Goal: Task Accomplishment & Management: Manage account settings

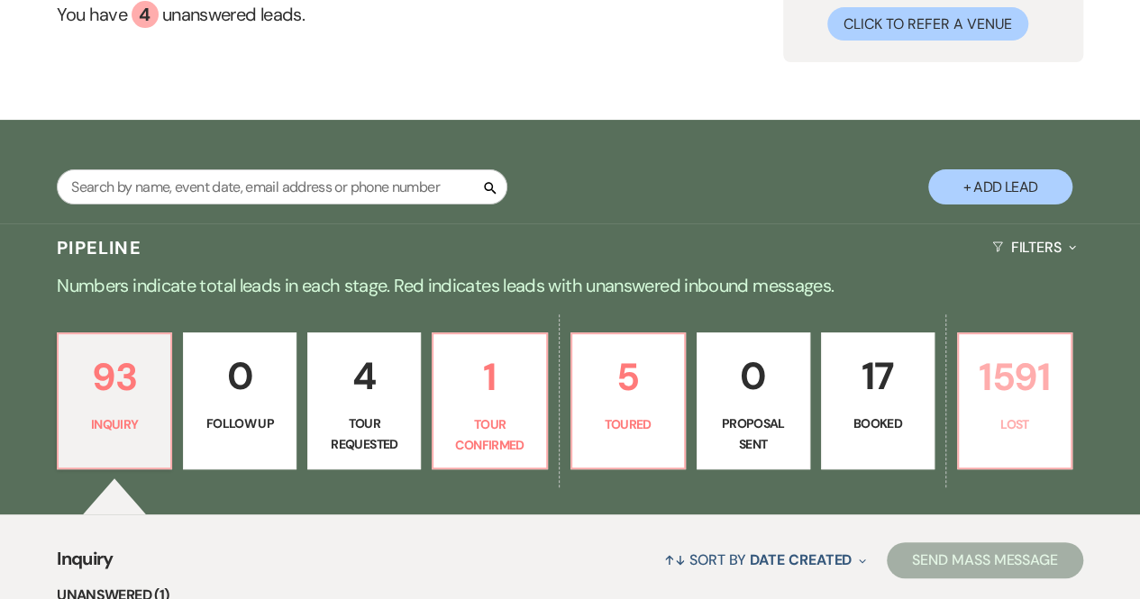
click at [1020, 403] on p "1591" at bounding box center [1015, 377] width 90 height 60
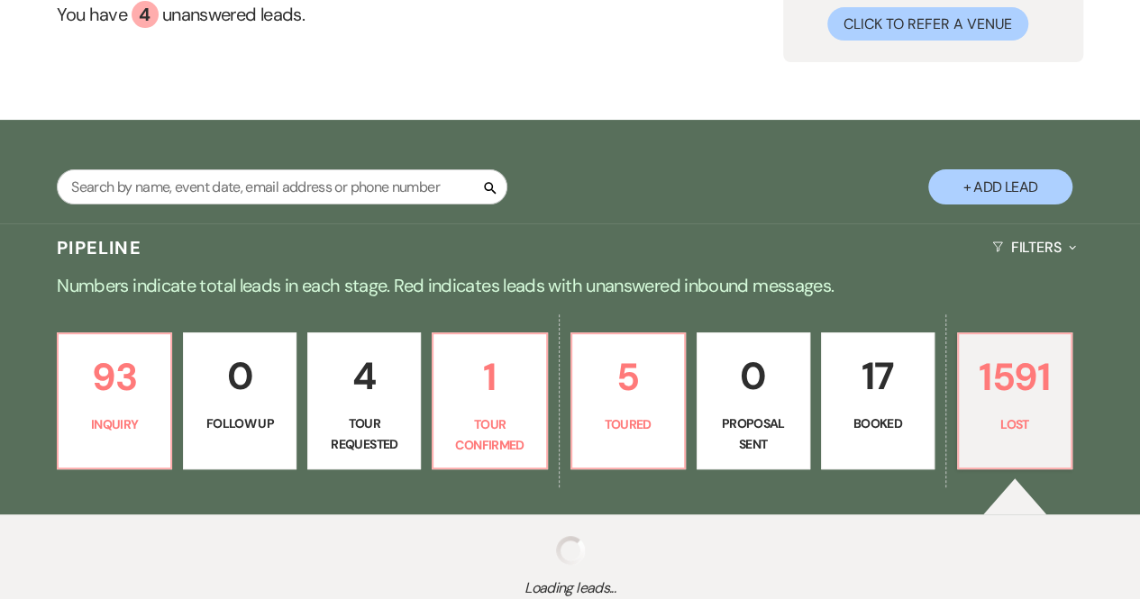
select select "8"
select select "5"
select select "8"
select select "5"
select select "8"
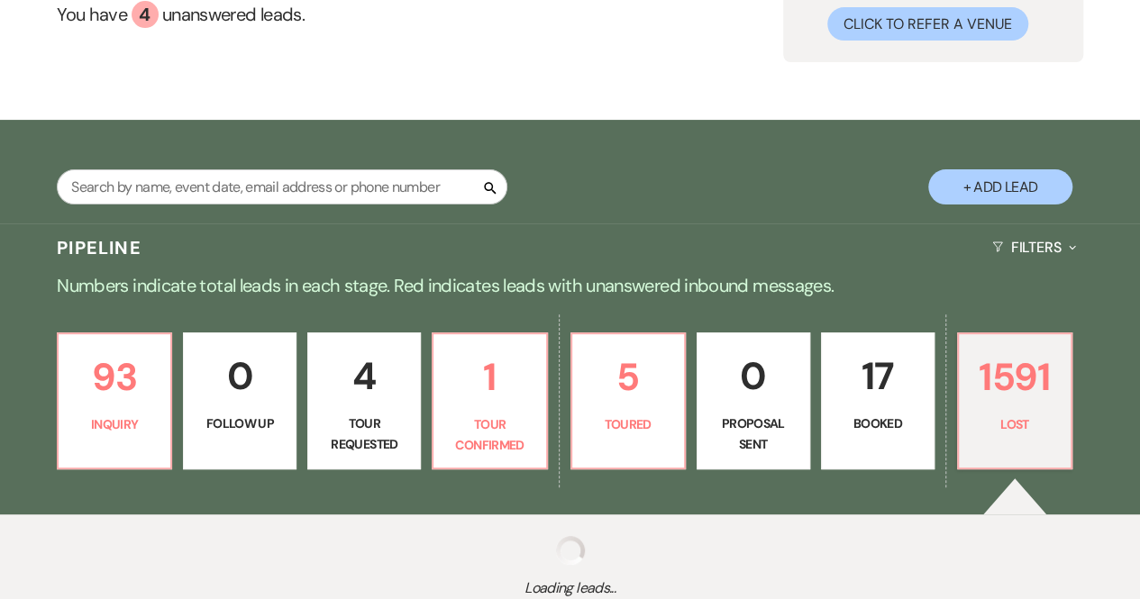
select select "7"
select select "8"
select select "7"
select select "8"
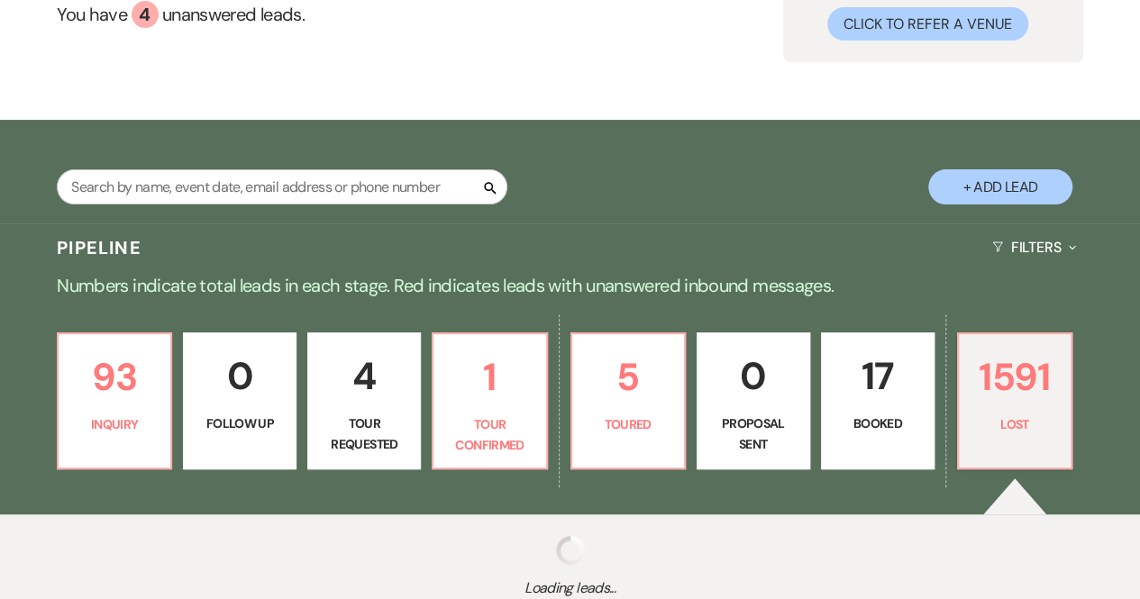
select select "8"
select select "10"
select select "8"
select select "7"
select select "8"
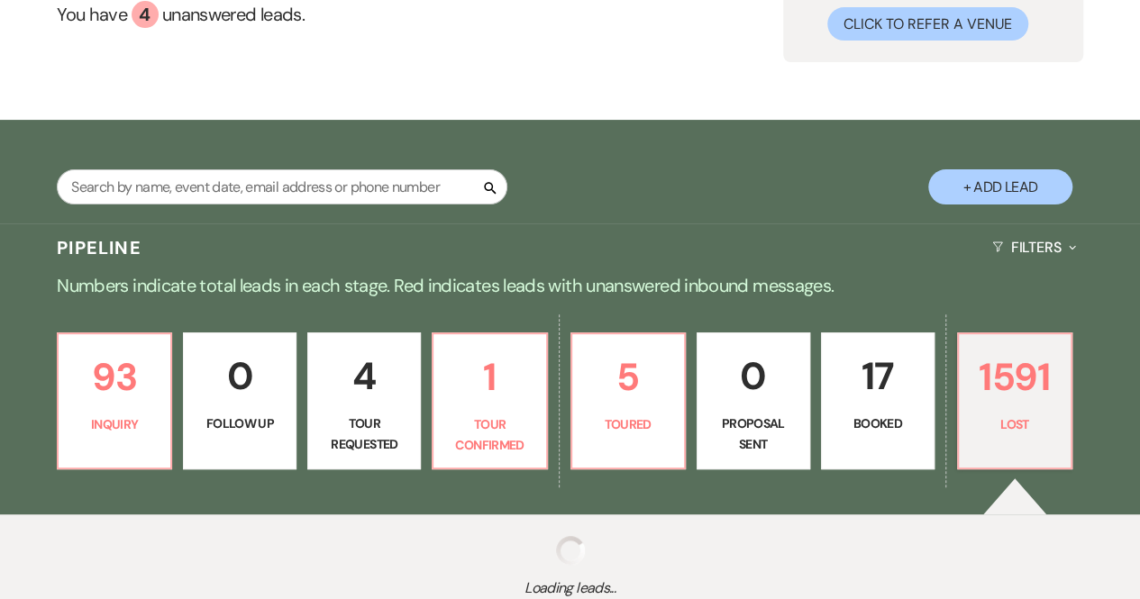
select select "8"
select select "7"
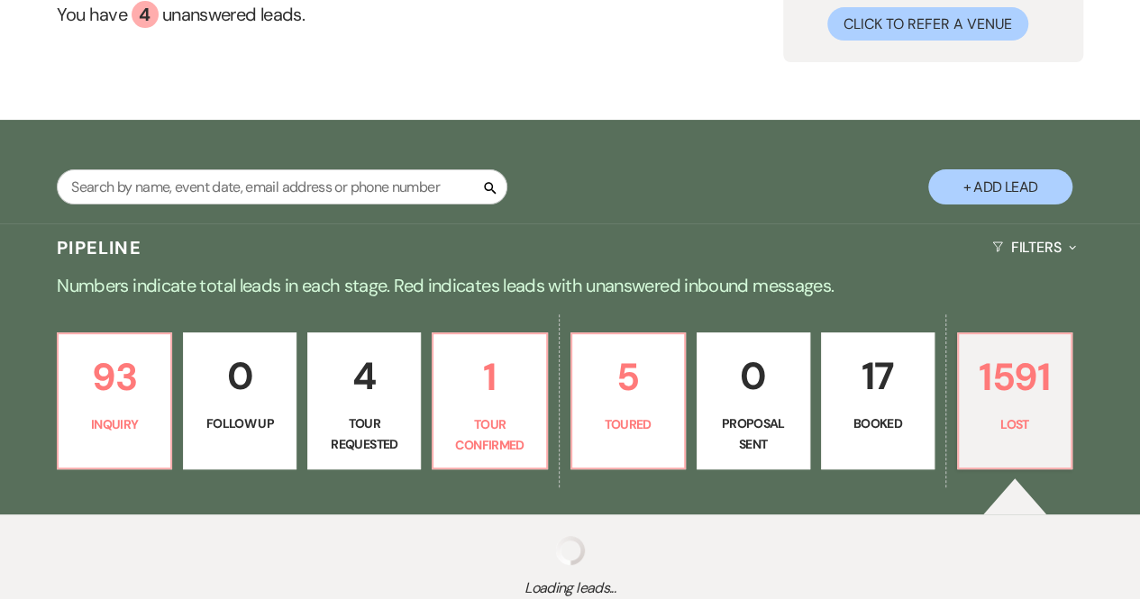
select select "8"
select select "5"
select select "8"
select select "5"
select select "8"
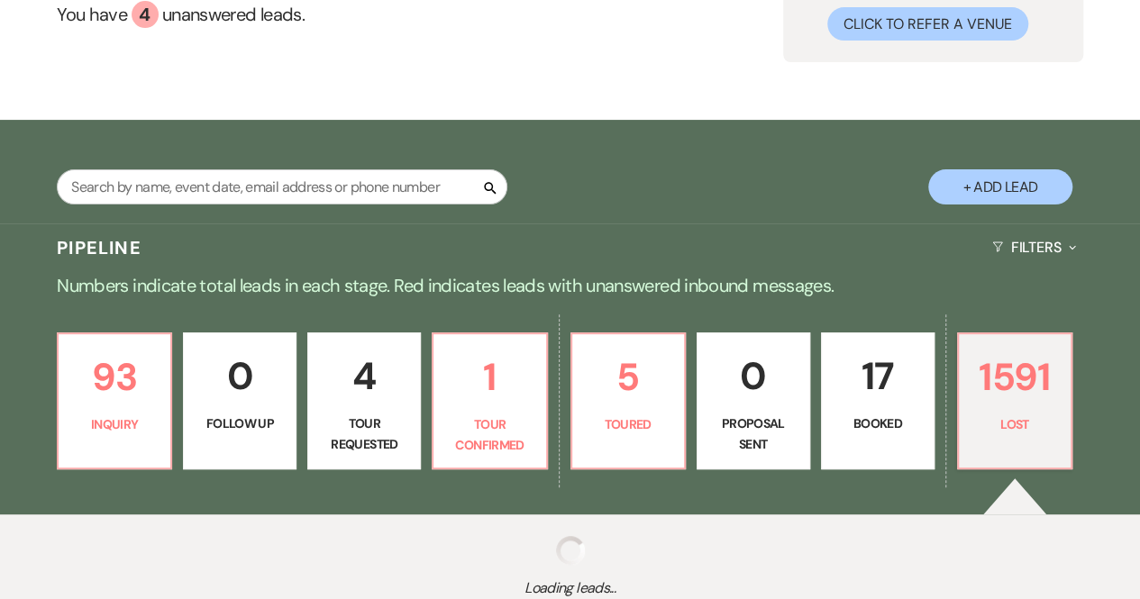
select select "5"
select select "8"
select select "5"
select select "8"
select select "5"
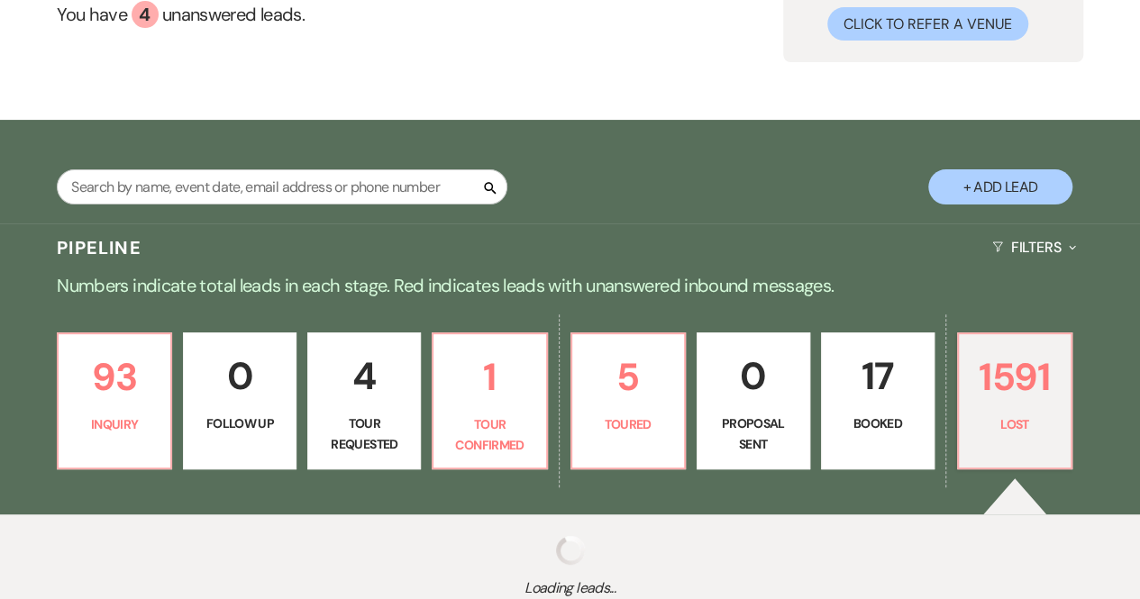
select select "8"
select select "7"
select select "8"
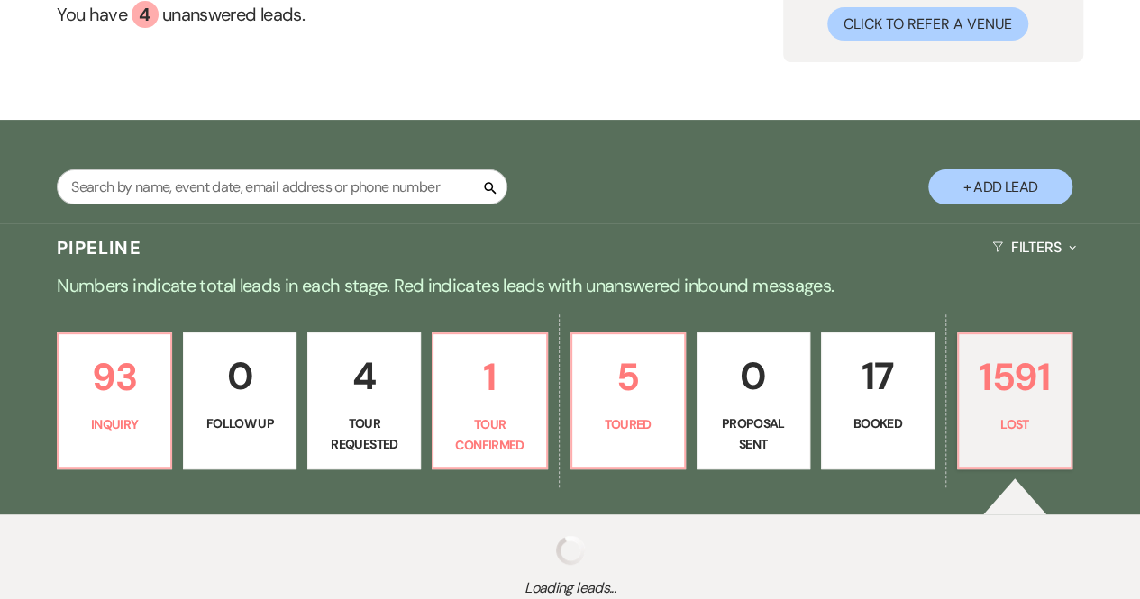
select select "5"
select select "8"
select select "5"
select select "8"
select select "7"
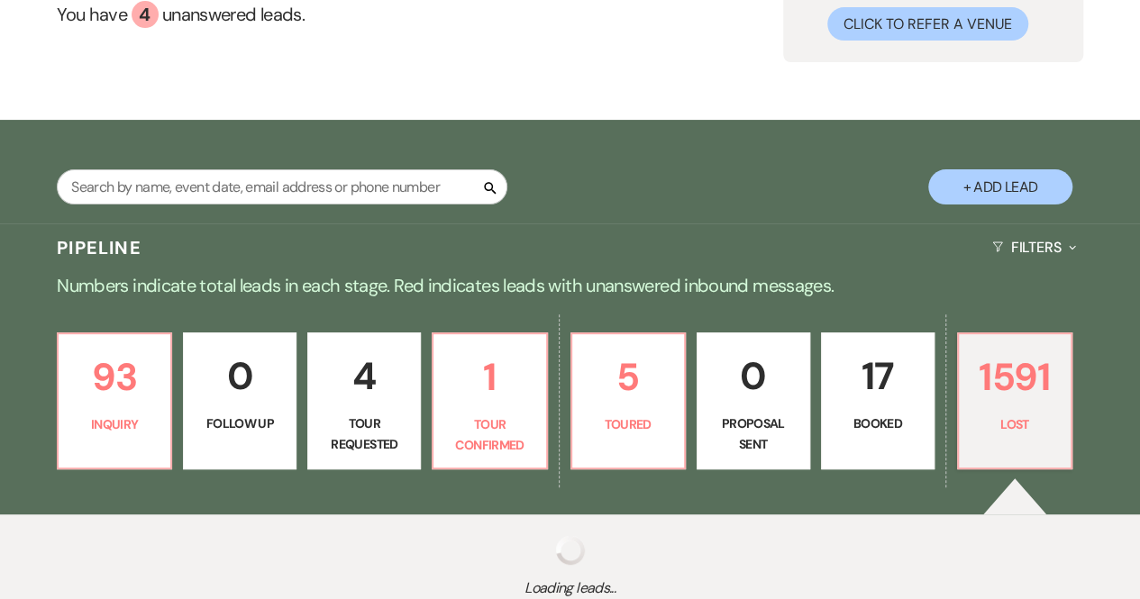
select select "8"
select select "10"
select select "8"
select select "7"
select select "8"
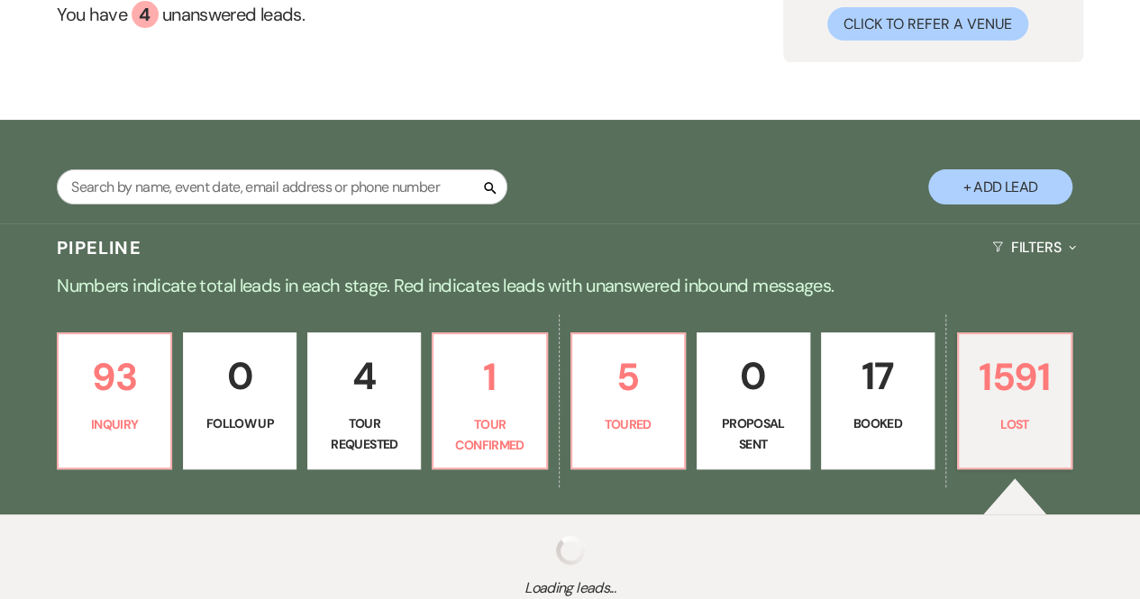
select select "7"
select select "8"
select select "5"
select select "8"
select select "5"
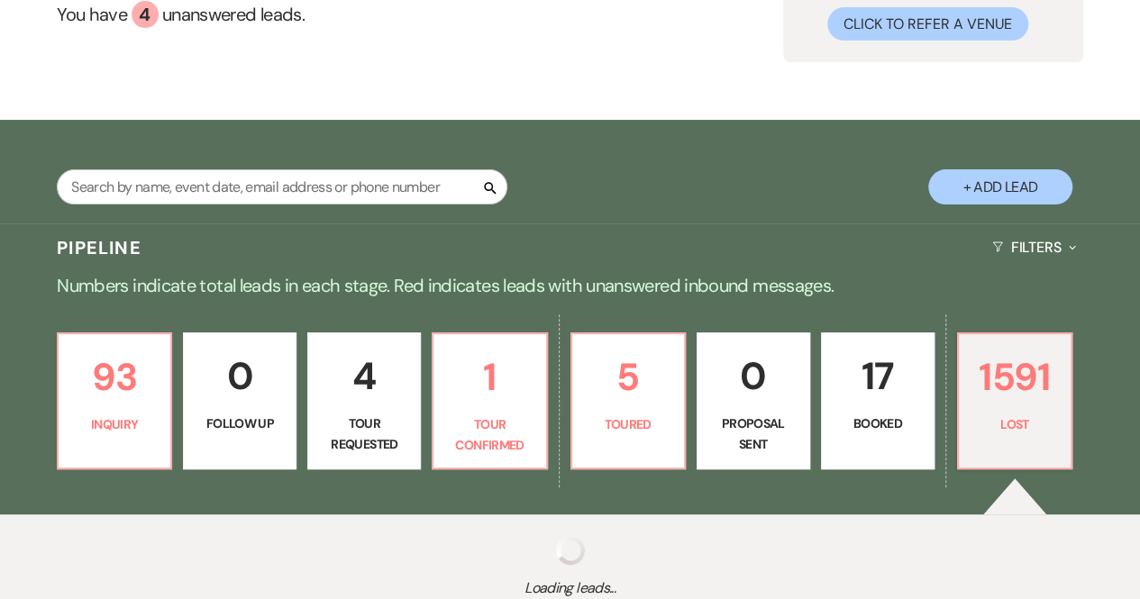
select select "8"
select select "5"
select select "8"
select select "5"
select select "8"
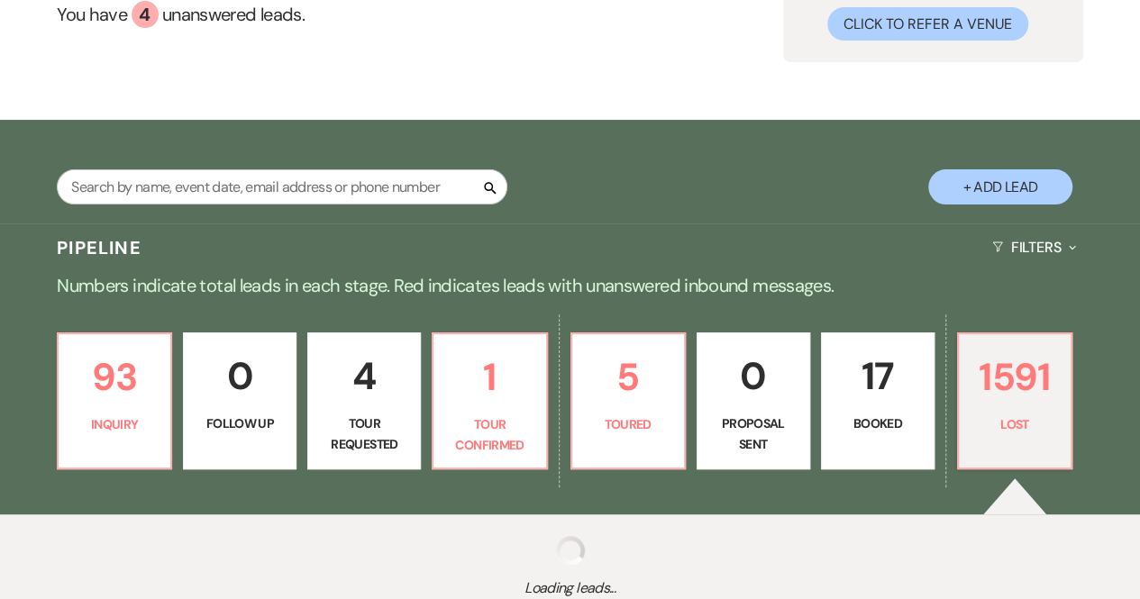
select select "5"
select select "8"
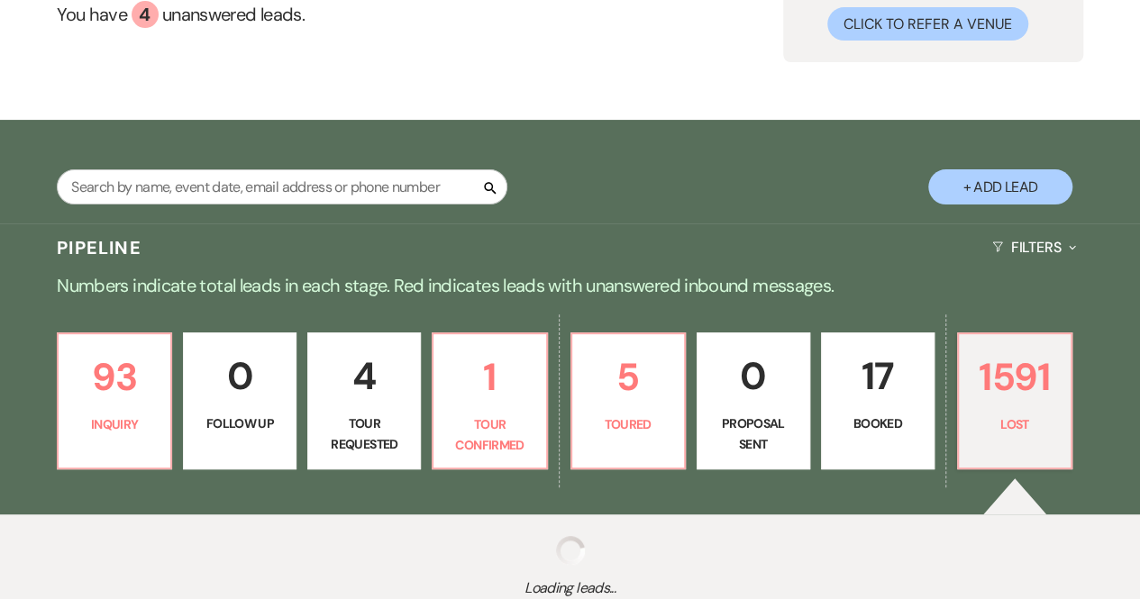
select select "8"
select select "6"
select select "8"
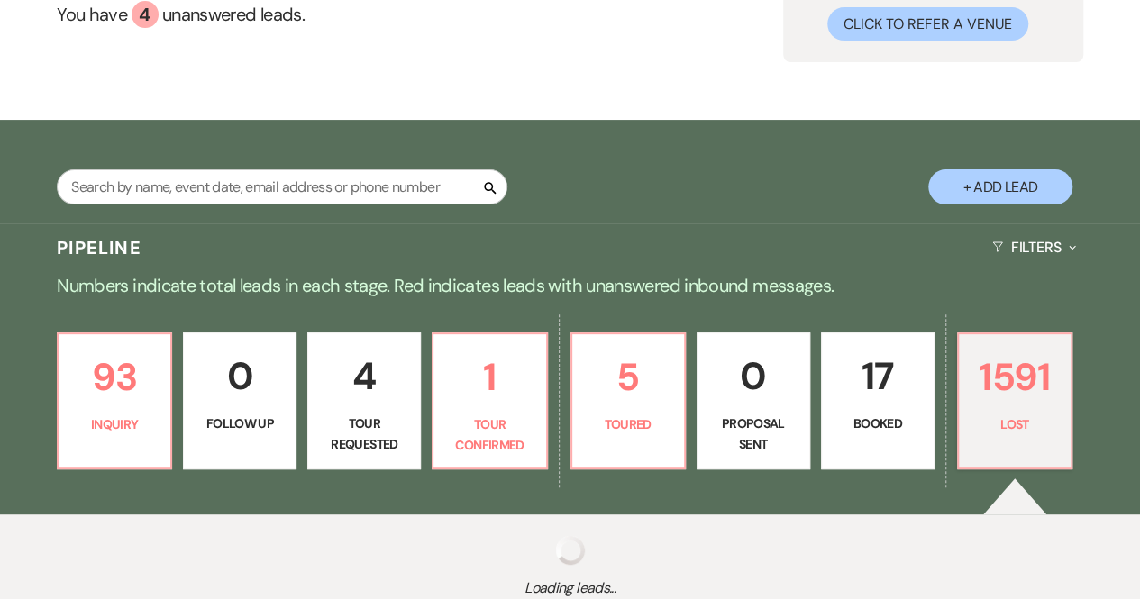
select select "5"
select select "8"
select select "7"
select select "8"
select select "7"
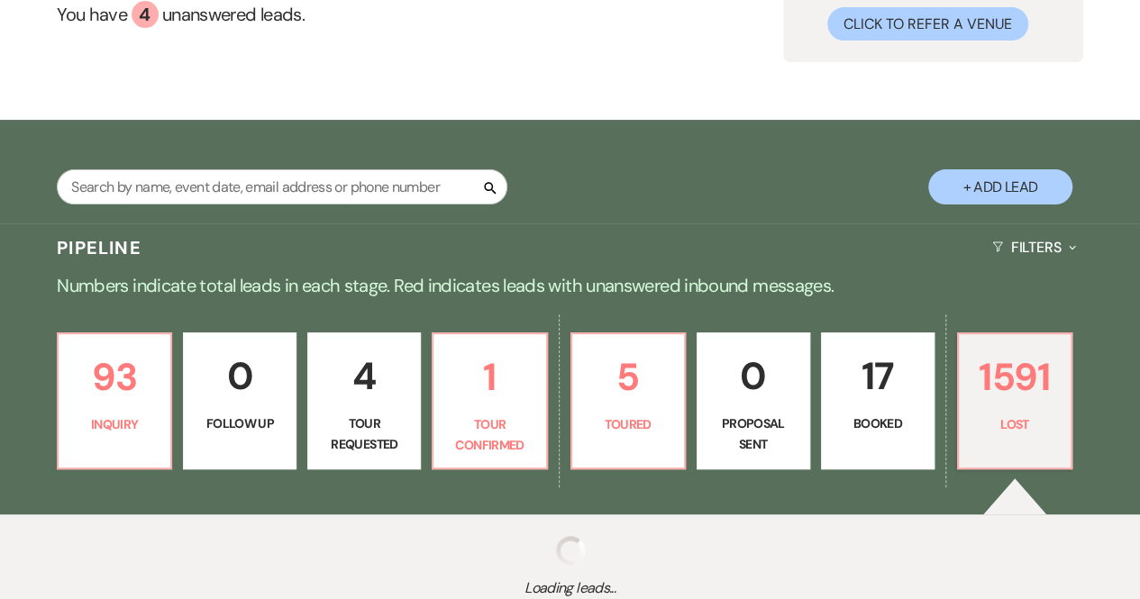
select select "8"
select select "5"
select select "8"
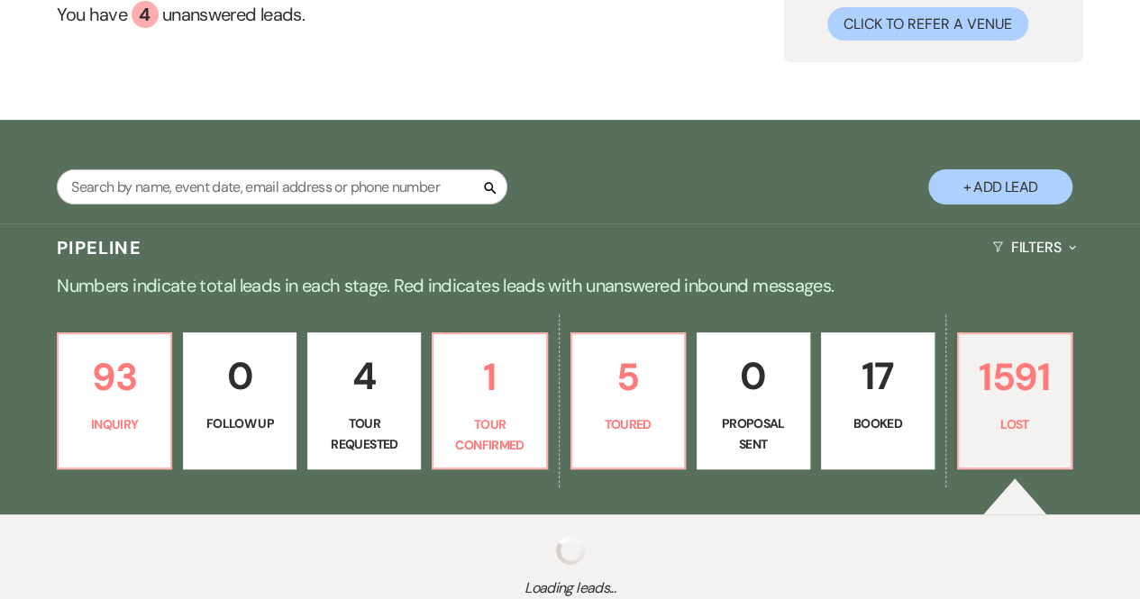
select select "9"
select select "8"
select select "9"
select select "8"
select select "5"
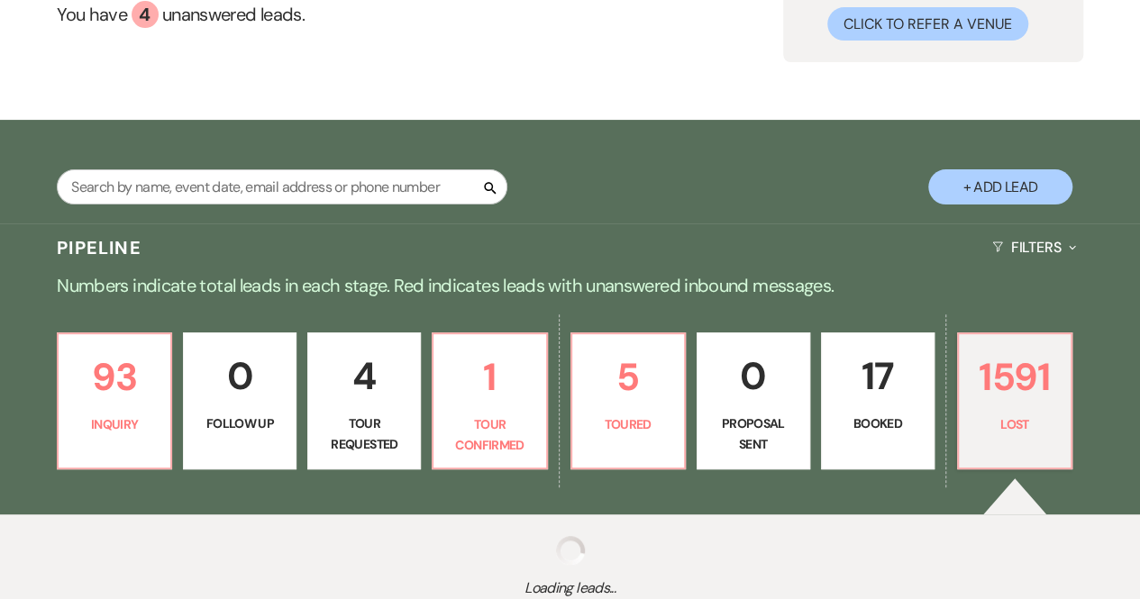
select select "8"
select select "7"
select select "8"
select select "5"
select select "8"
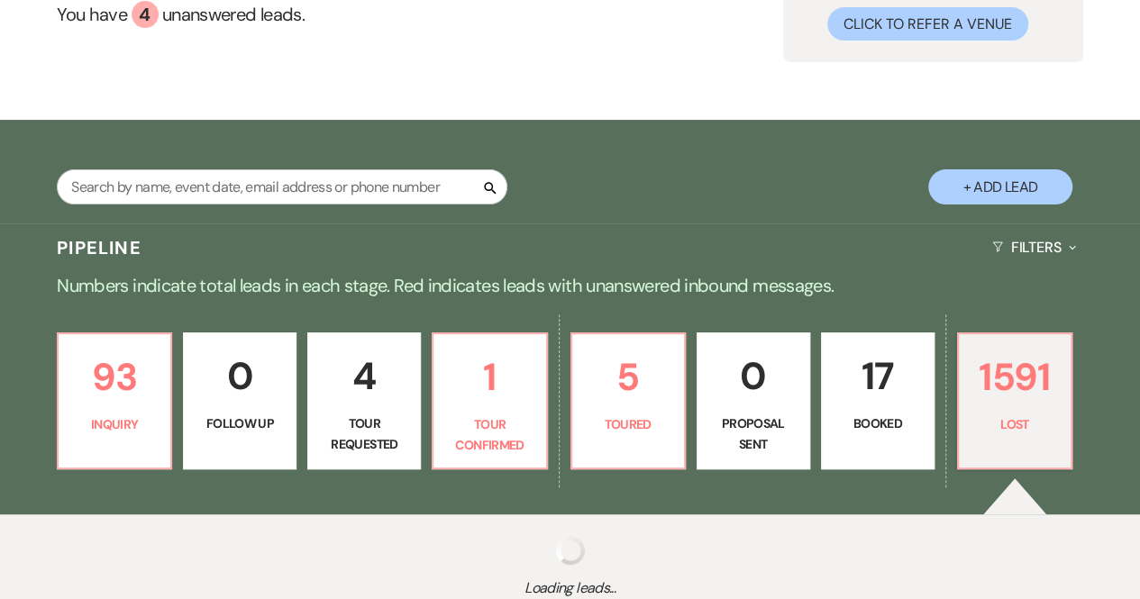
select select "5"
select select "8"
select select "5"
select select "8"
select select "7"
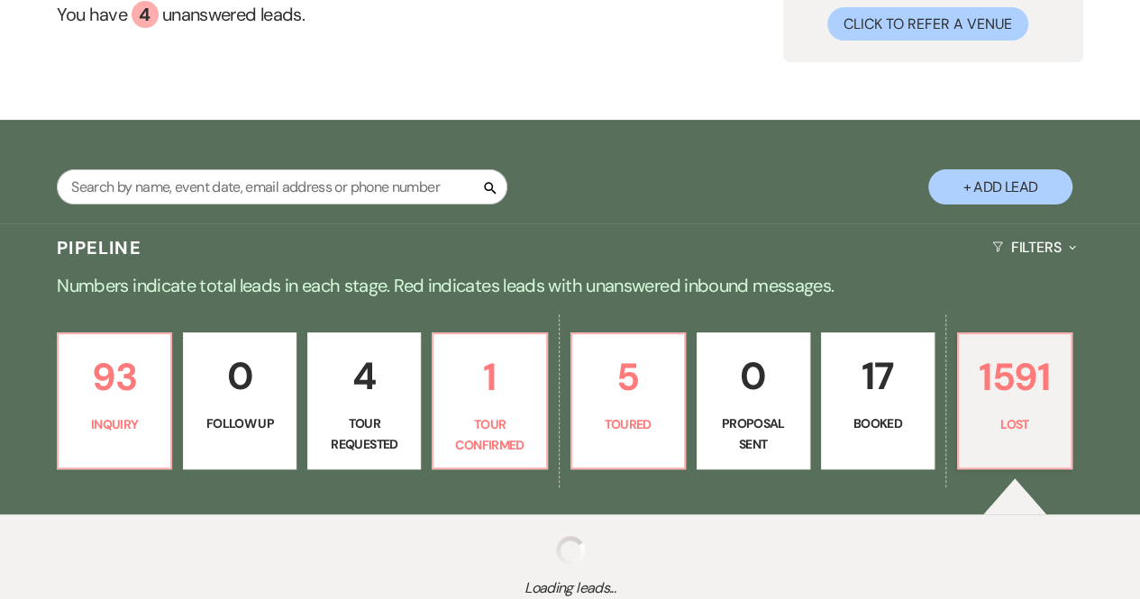
select select "8"
select select "5"
select select "8"
select select "5"
select select "8"
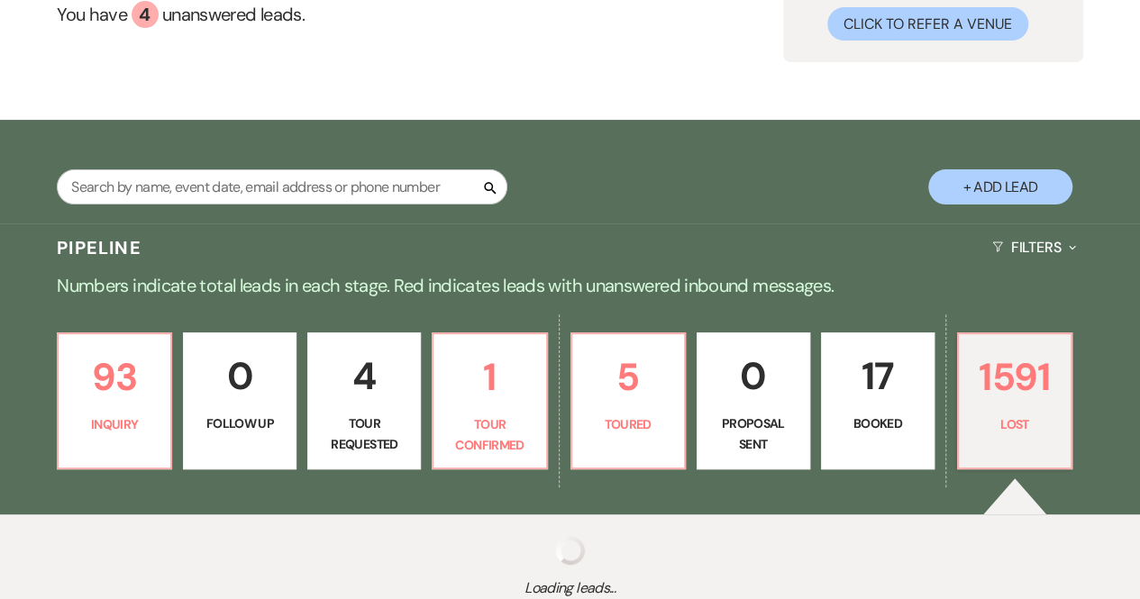
select select "5"
select select "8"
select select "5"
select select "8"
select select "5"
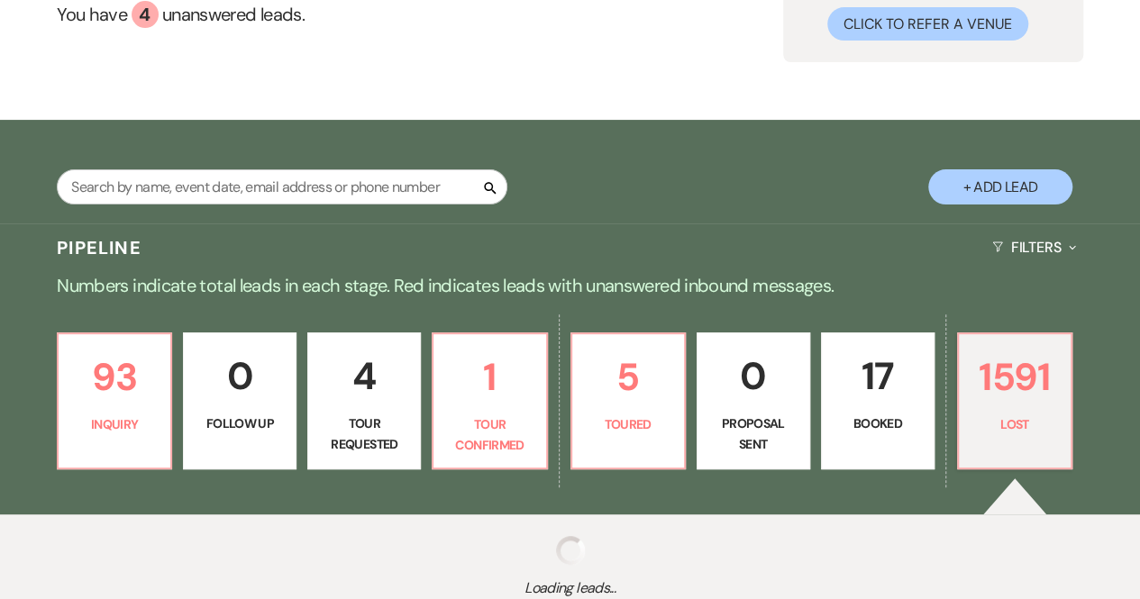
select select "8"
select select "5"
select select "8"
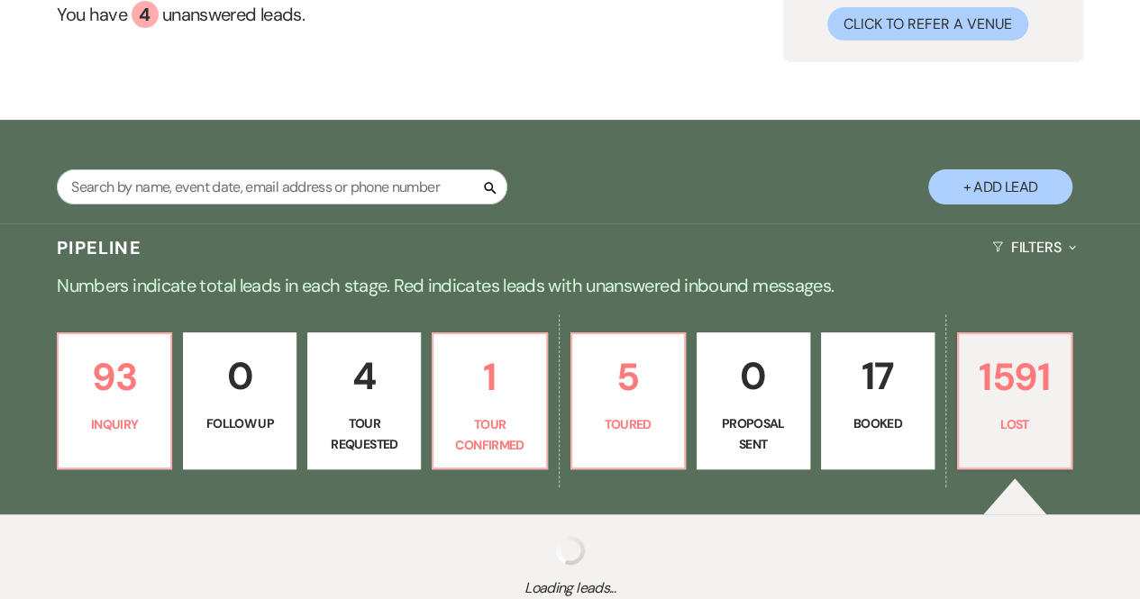
select select "5"
select select "8"
select select "6"
select select "8"
select select "5"
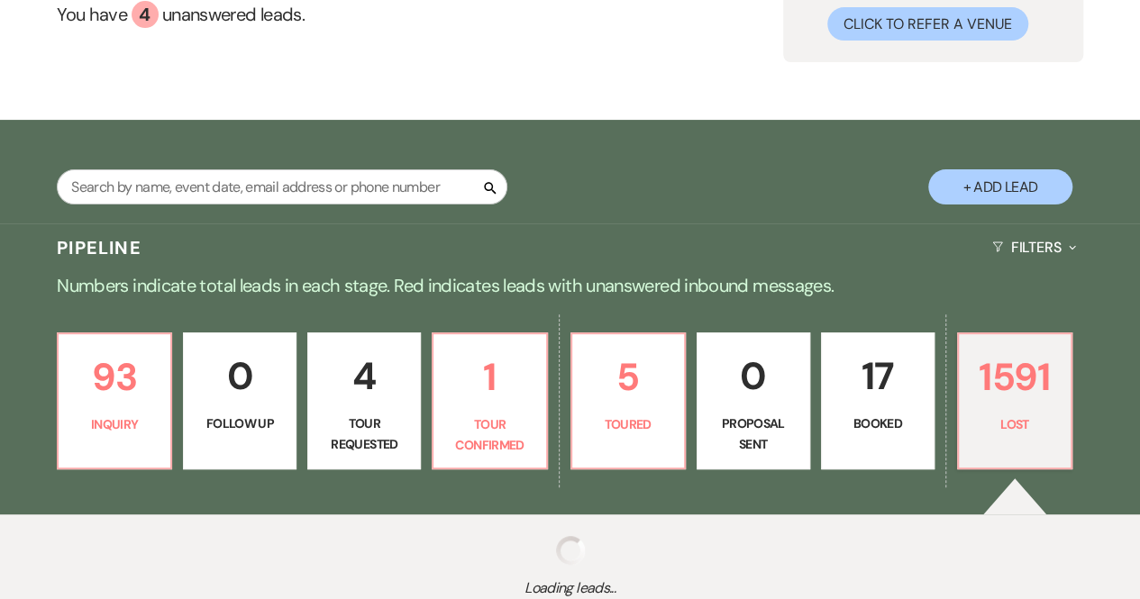
select select "8"
select select "5"
select select "8"
select select "7"
select select "8"
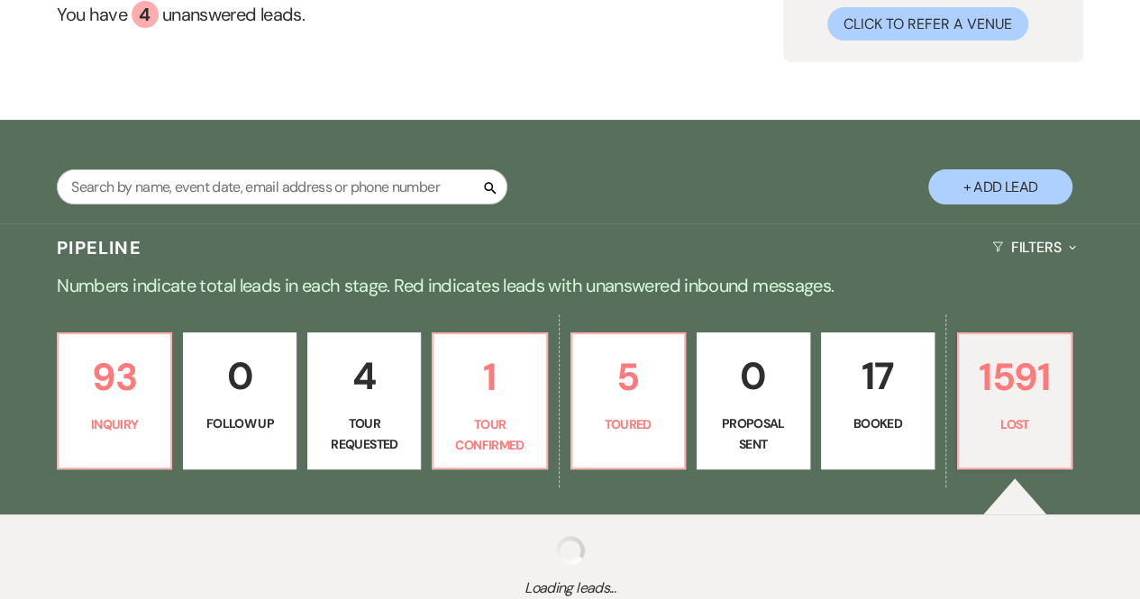
select select "5"
select select "8"
select select "5"
select select "8"
select select "5"
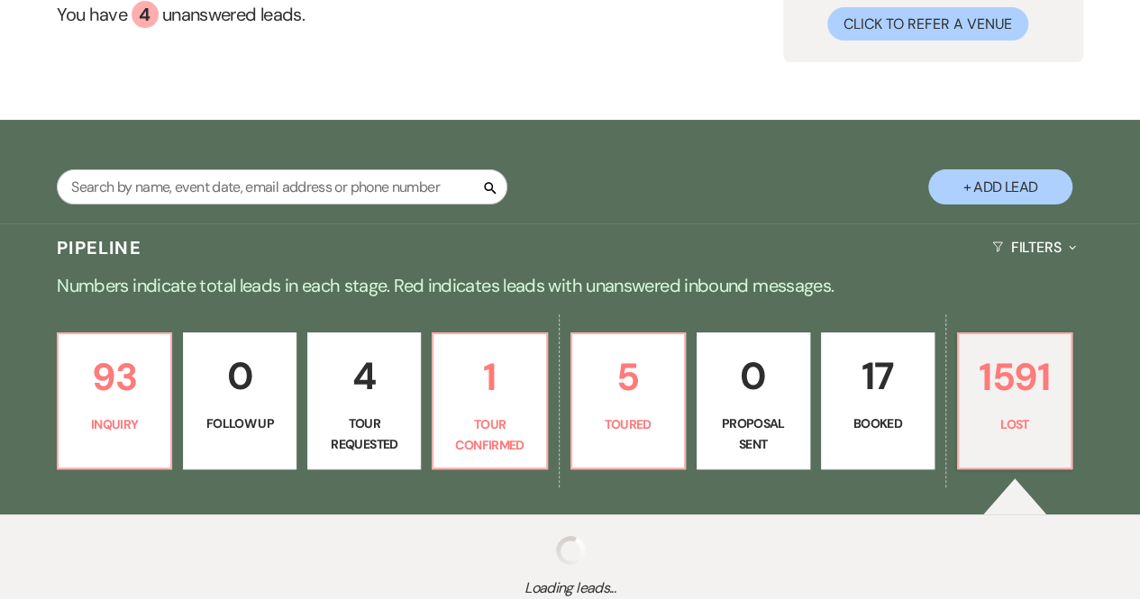
select select "8"
select select "5"
select select "8"
select select "7"
select select "8"
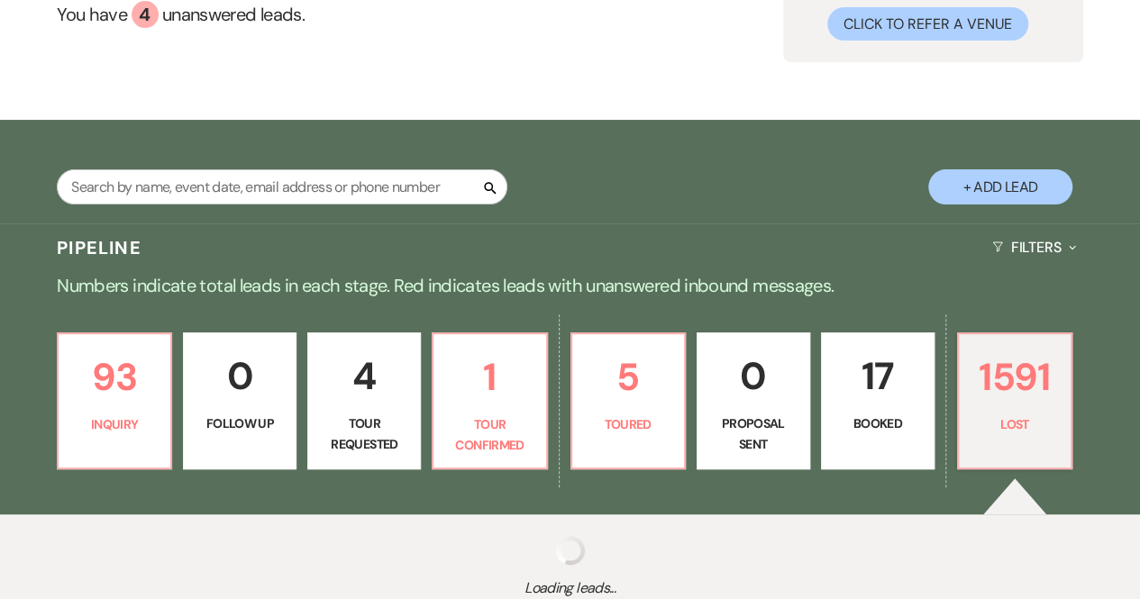
select select "7"
select select "8"
select select "10"
select select "8"
select select "5"
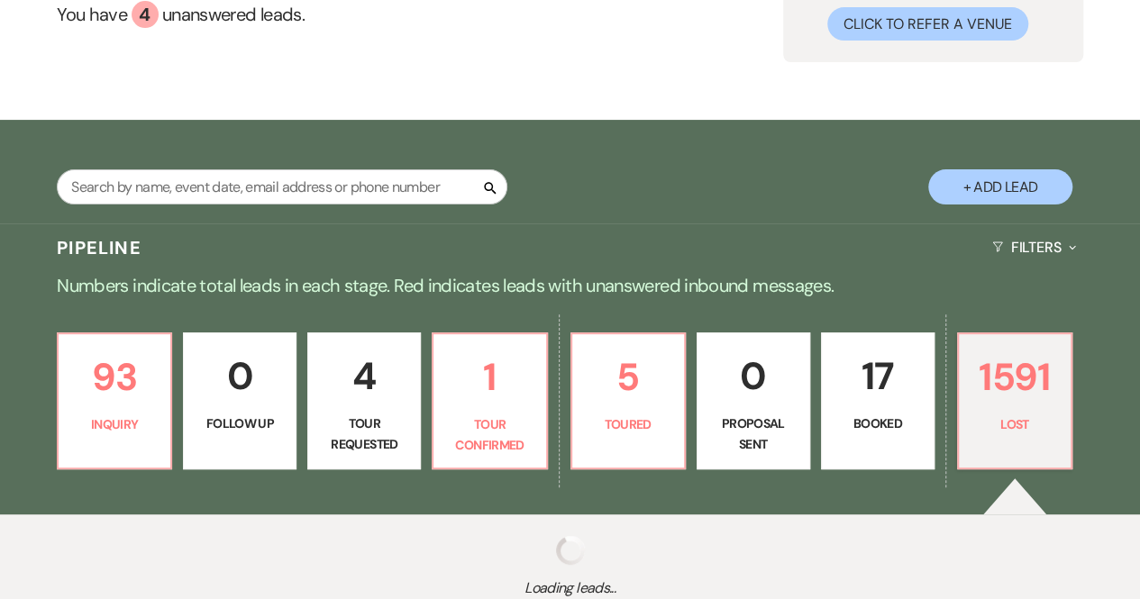
select select "8"
select select "5"
select select "8"
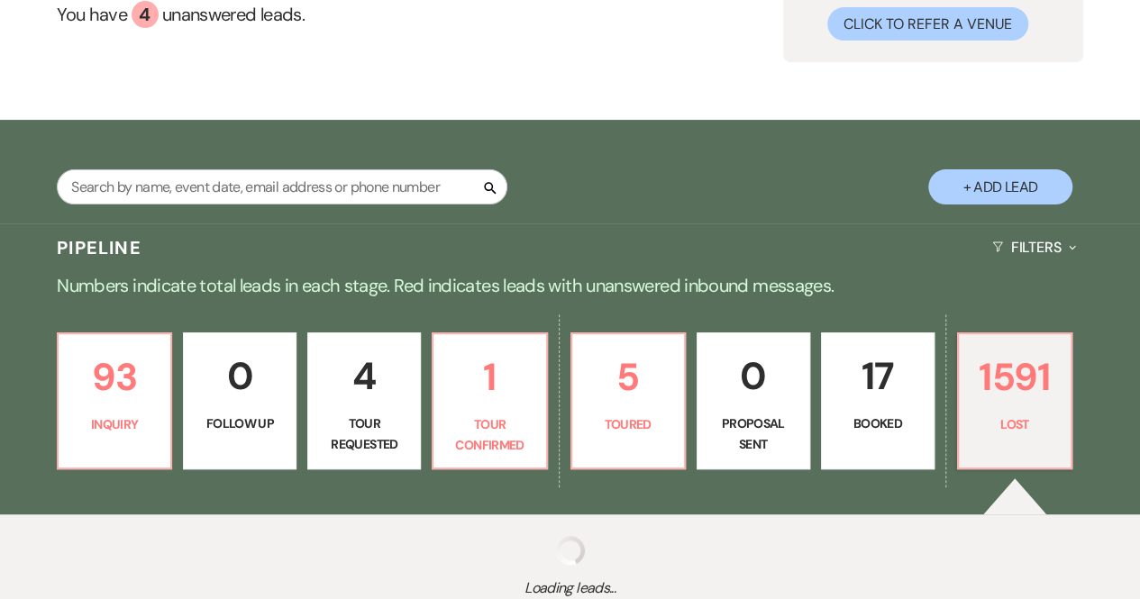
select select "8"
select select "5"
select select "8"
select select "5"
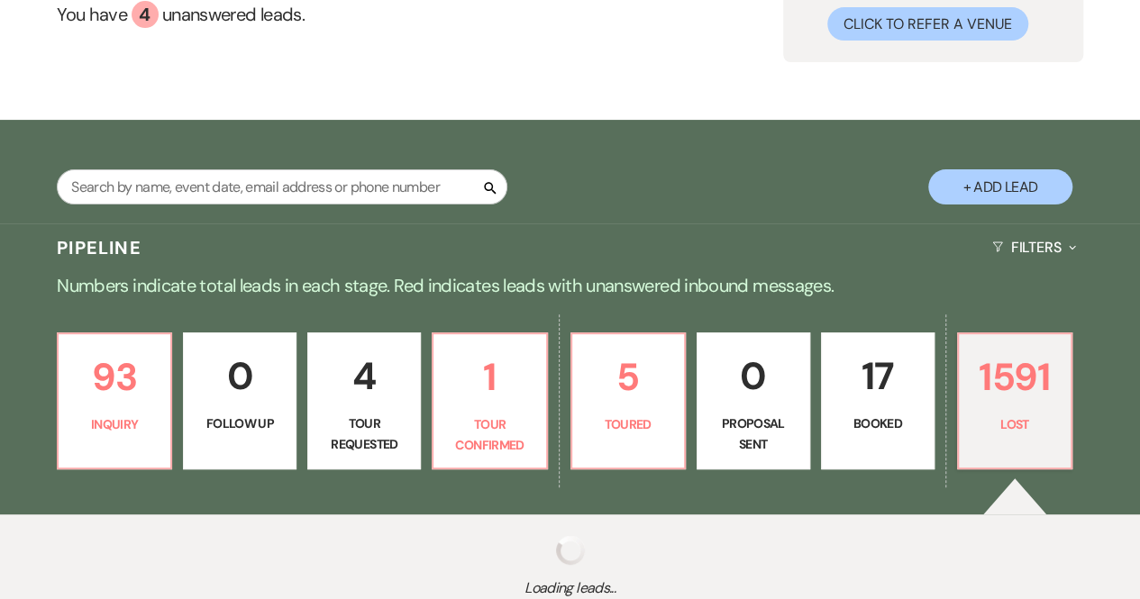
select select "8"
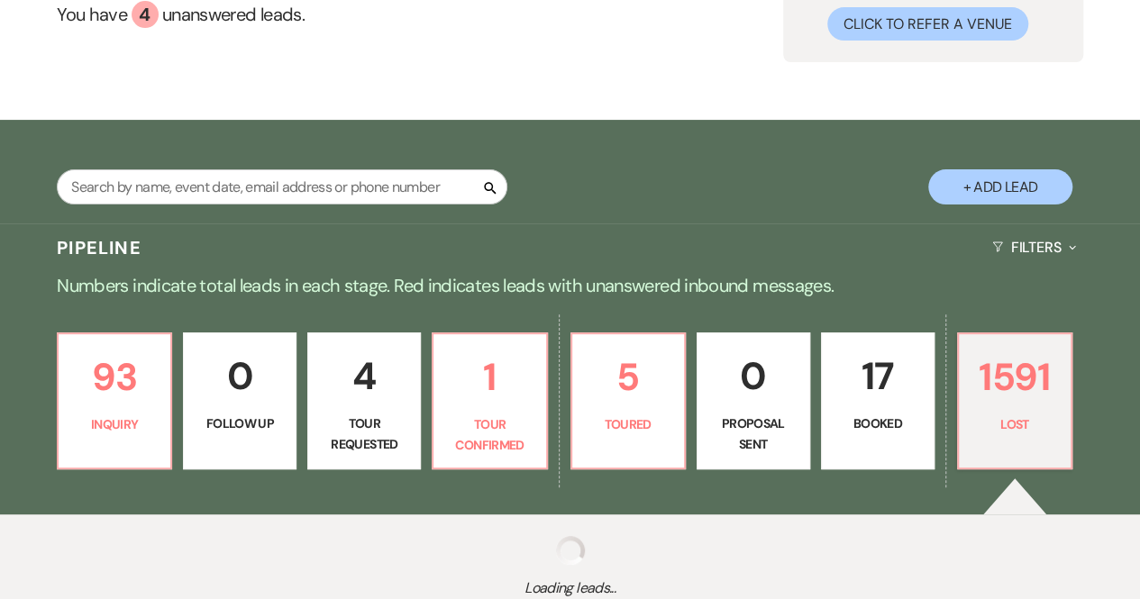
select select "10"
select select "8"
select select "7"
select select "8"
select select "5"
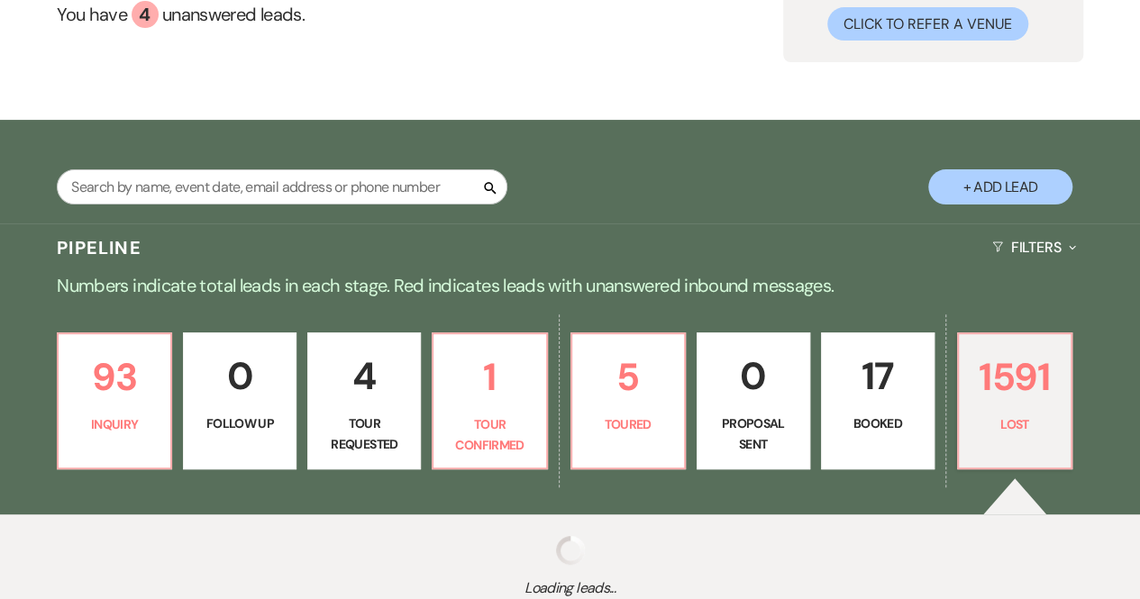
select select "8"
select select "9"
select select "8"
select select "6"
select select "8"
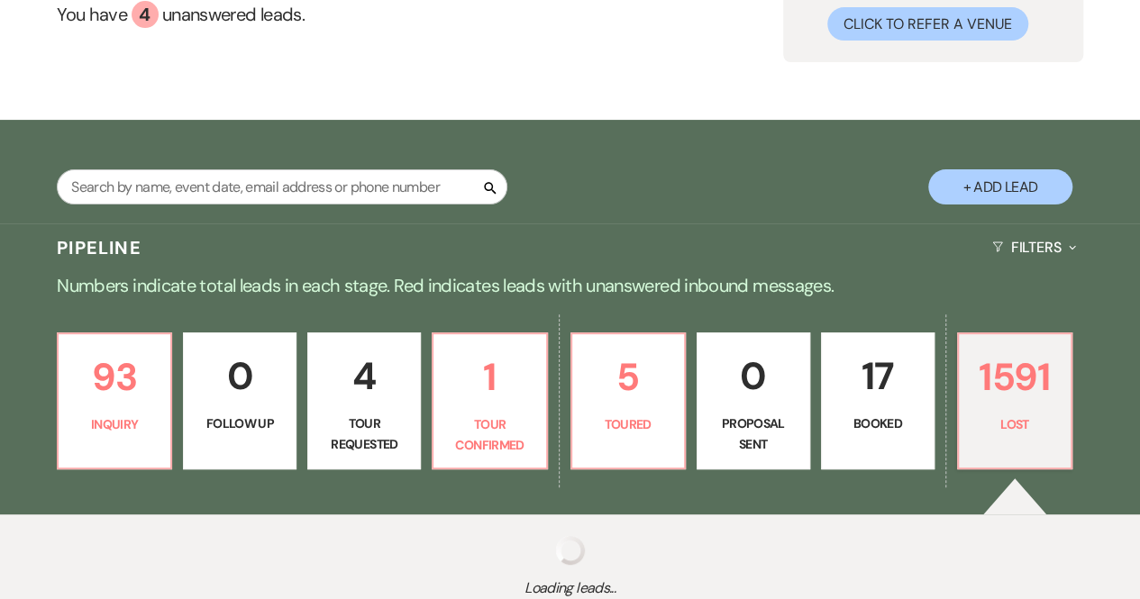
select select "5"
select select "8"
select select "5"
select select "8"
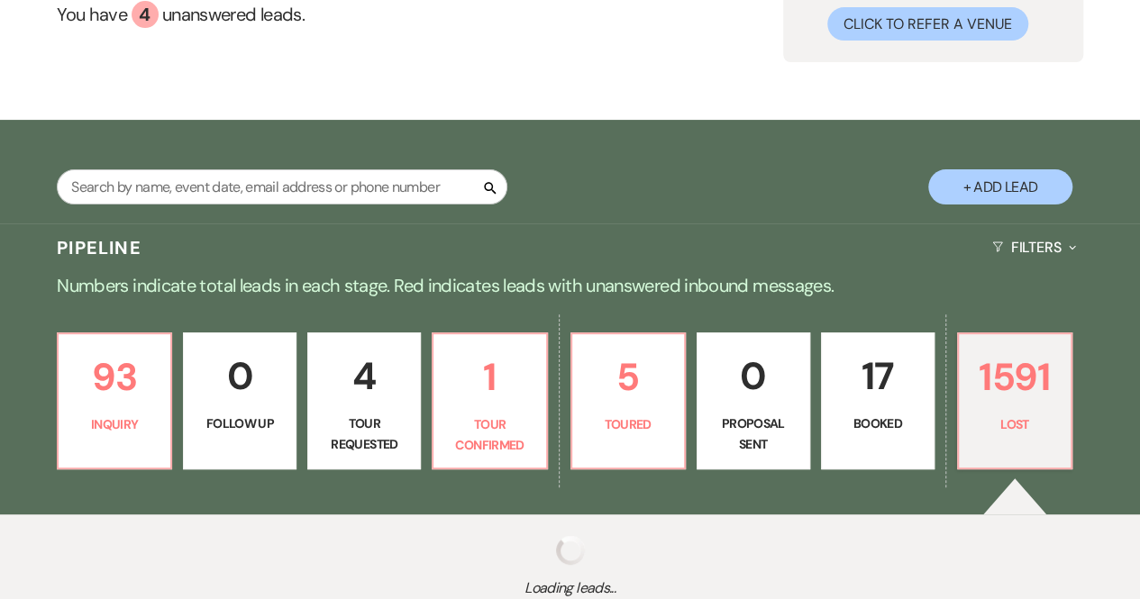
select select "8"
select select "7"
select select "8"
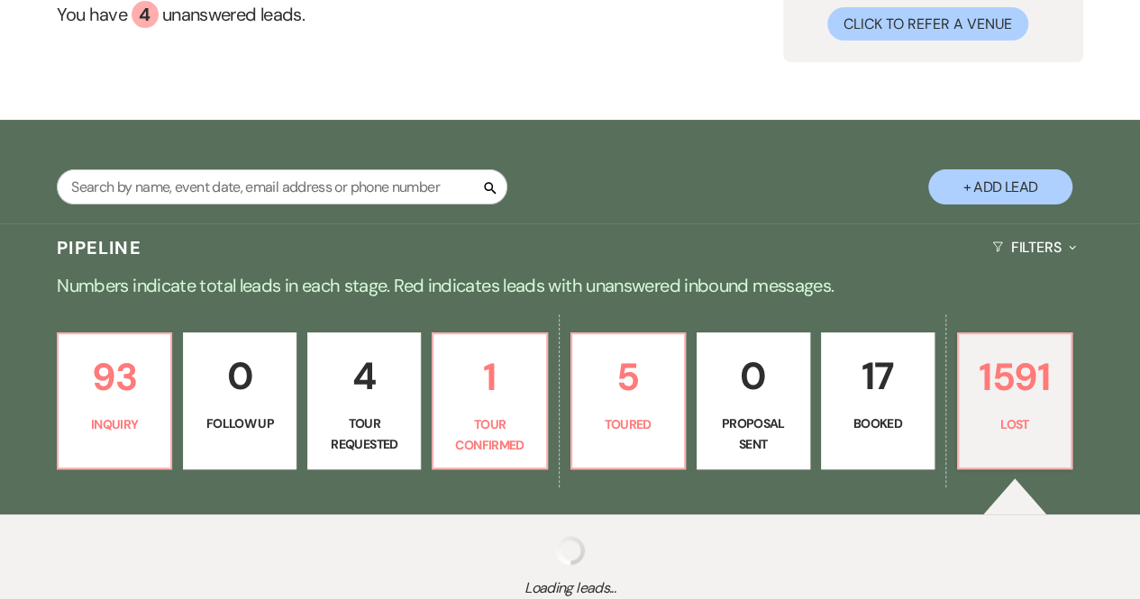
select select "7"
select select "8"
select select "7"
select select "8"
select select "6"
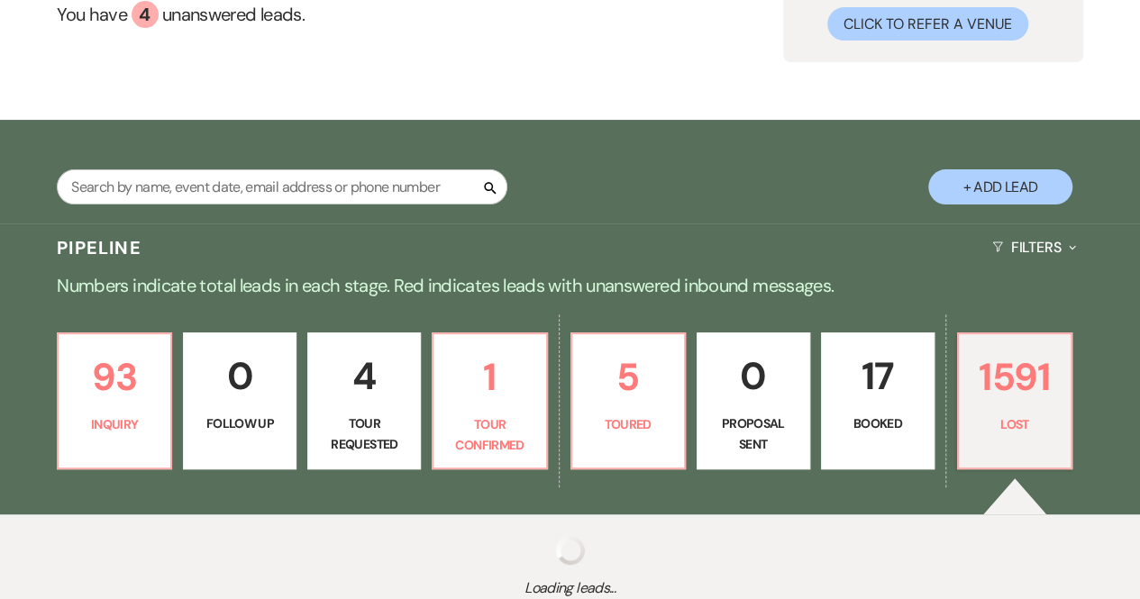
select select "8"
select select "7"
select select "8"
select select "5"
select select "8"
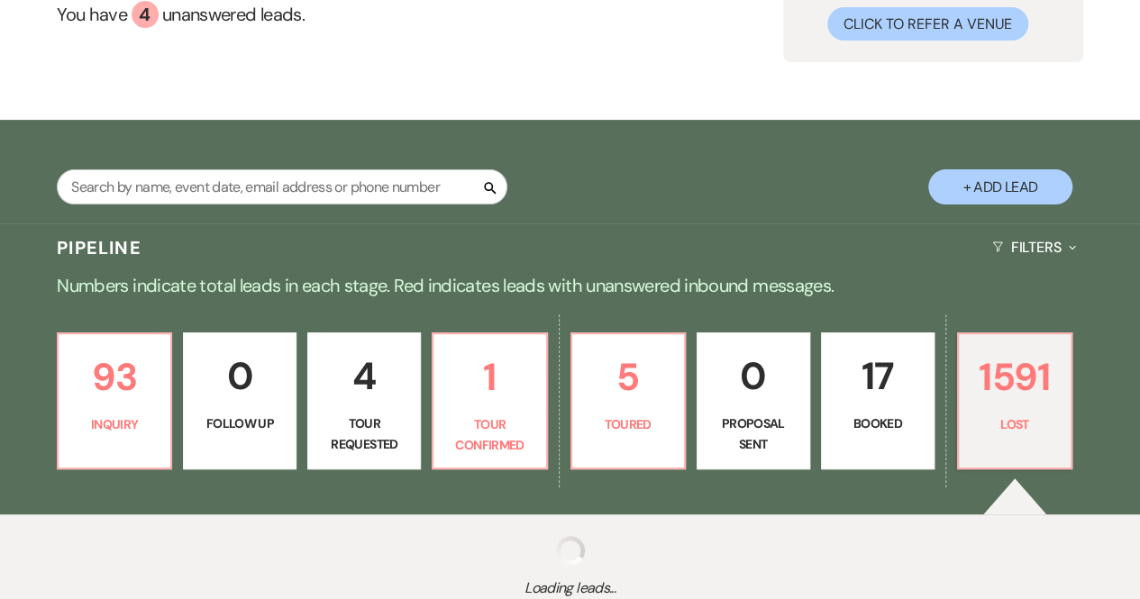
select select "5"
select select "8"
select select "5"
select select "8"
select select "5"
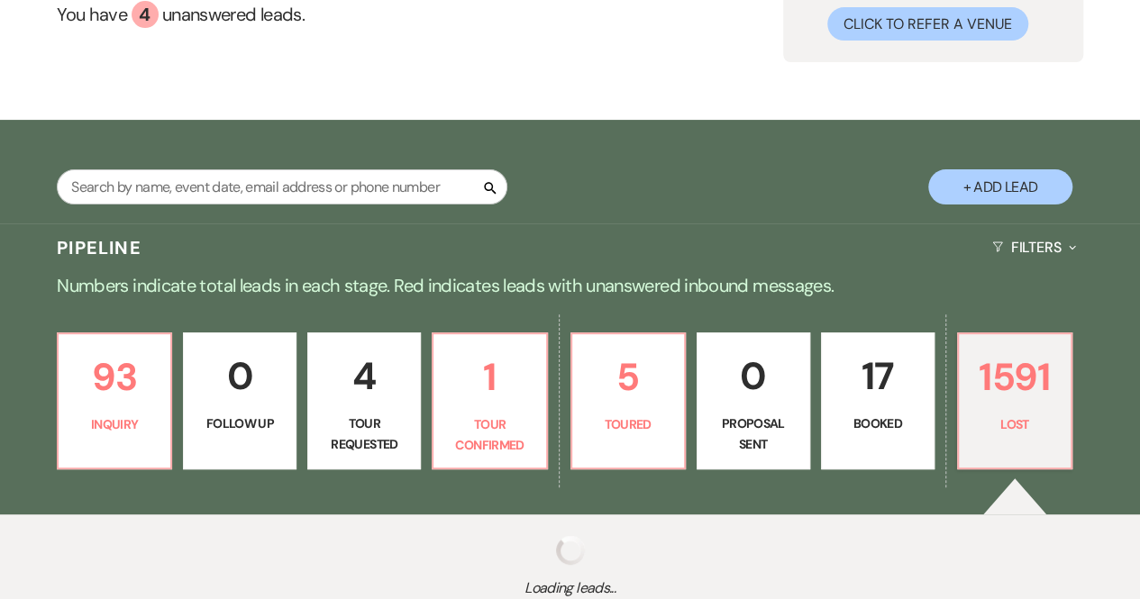
select select "8"
select select "5"
select select "8"
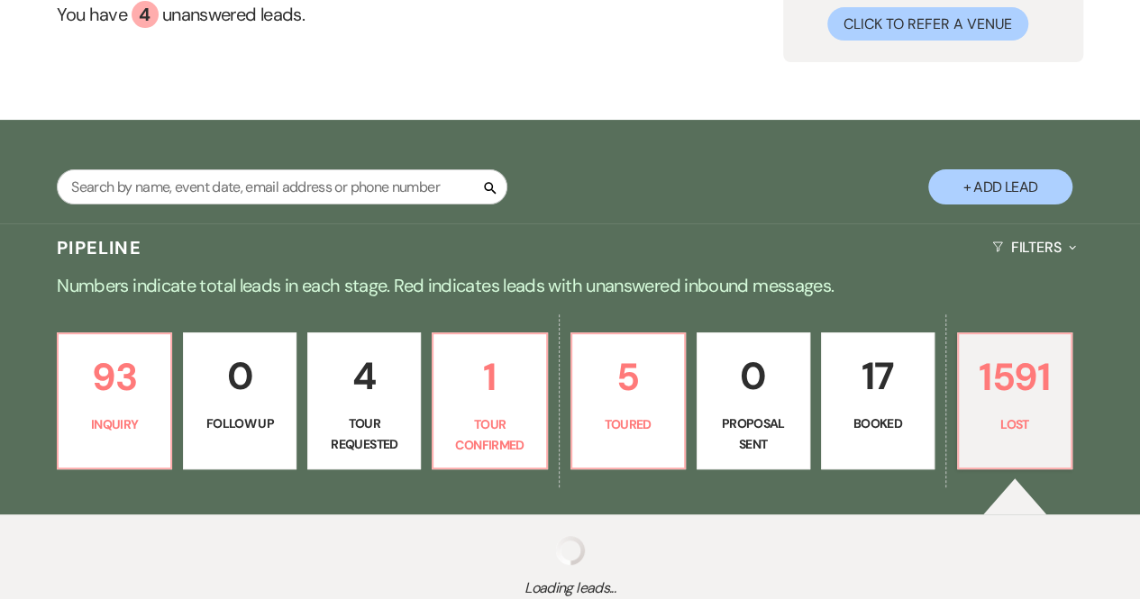
select select "5"
select select "8"
select select "5"
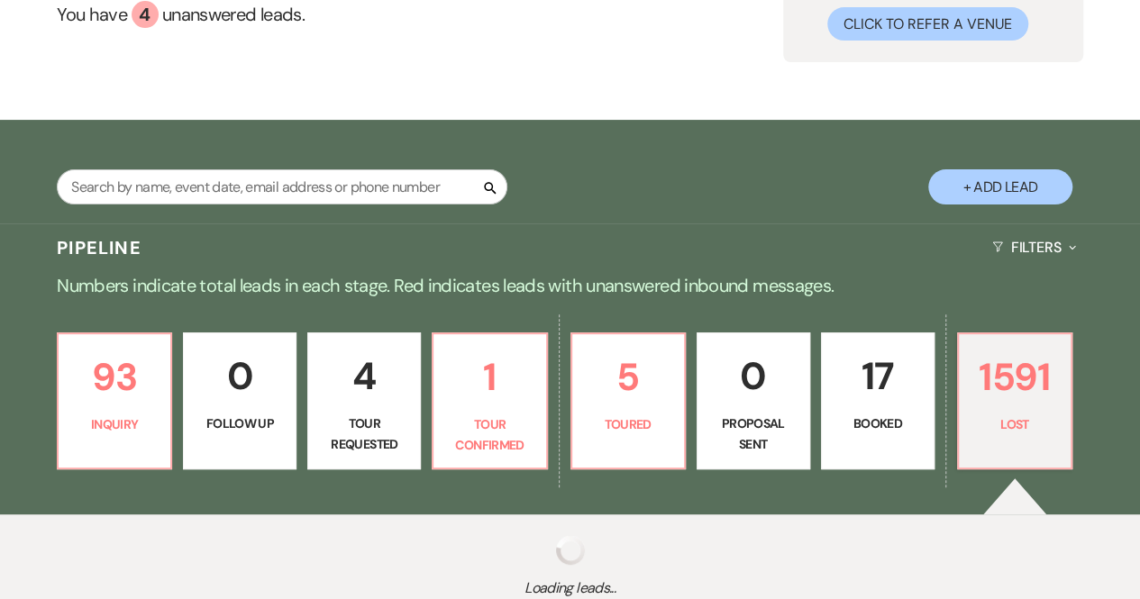
select select "8"
select select "5"
select select "8"
select select "7"
select select "8"
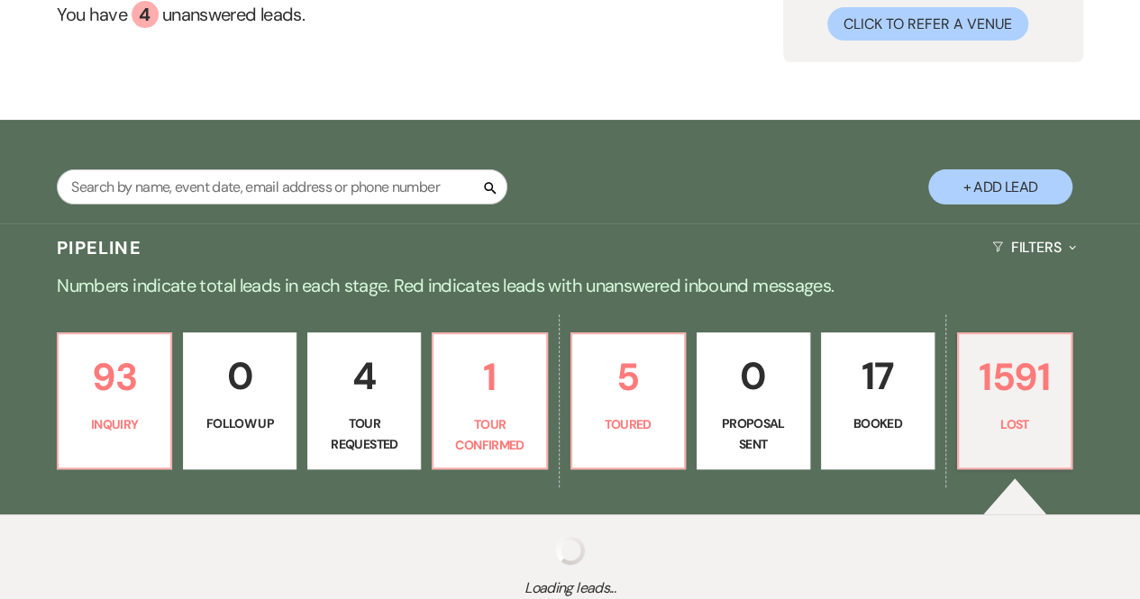
select select "5"
select select "8"
select select "5"
select select "8"
select select "5"
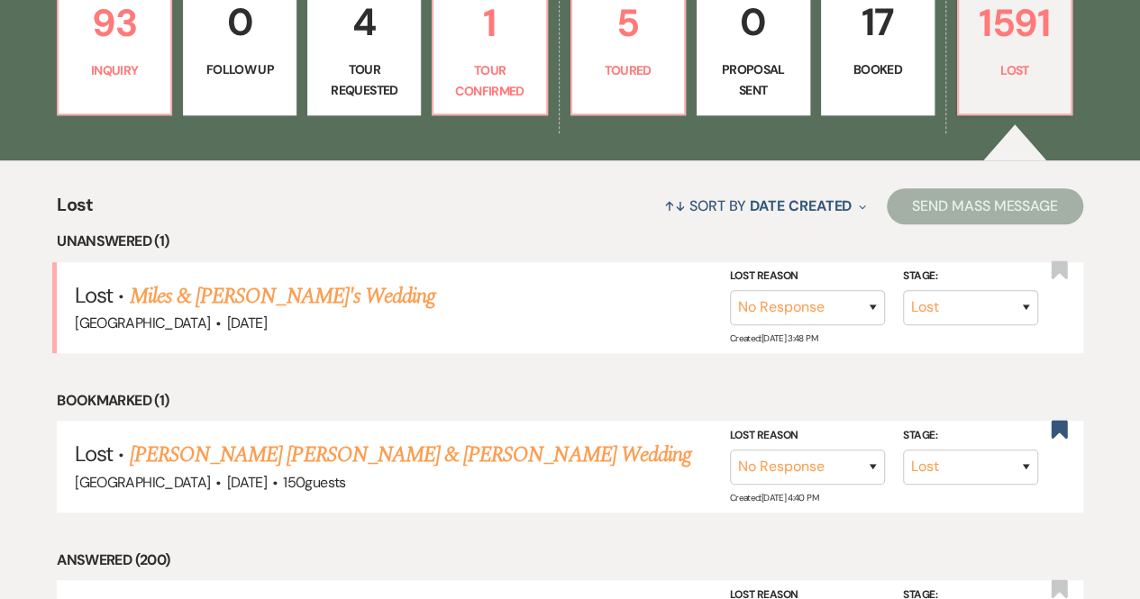
scroll to position [541, 0]
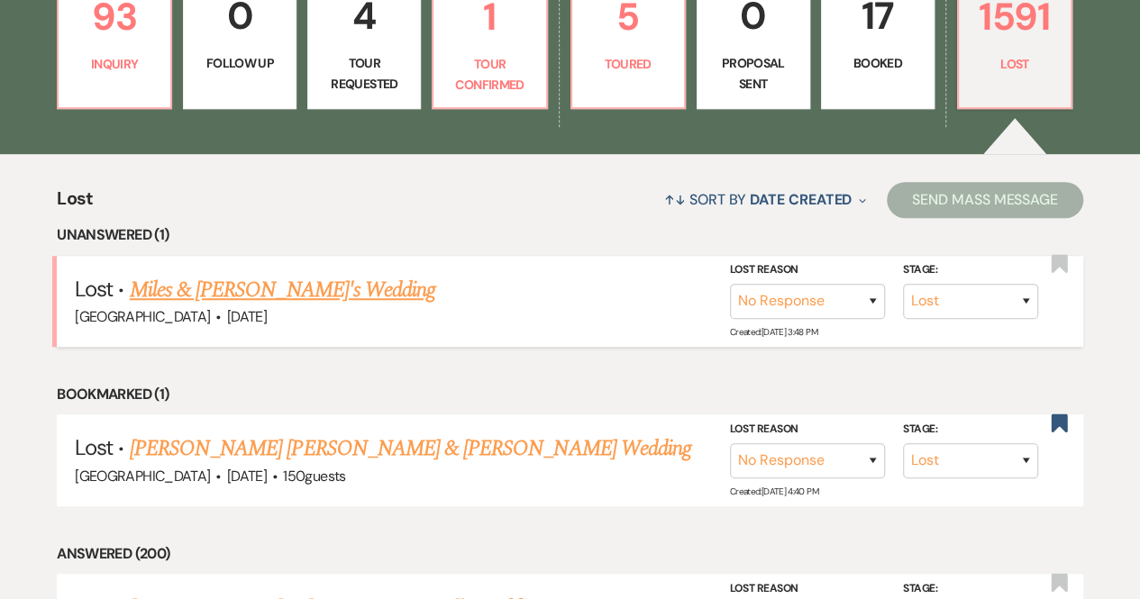
click at [234, 286] on link "Miles & [PERSON_NAME]'s Wedding" at bounding box center [283, 290] width 306 height 32
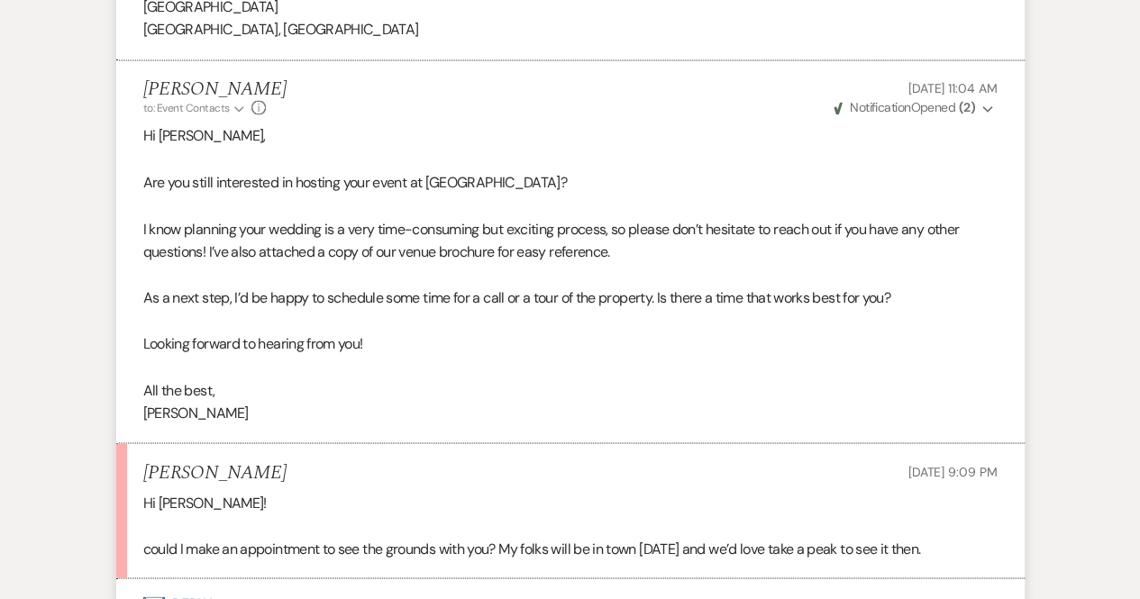
scroll to position [1622, 0]
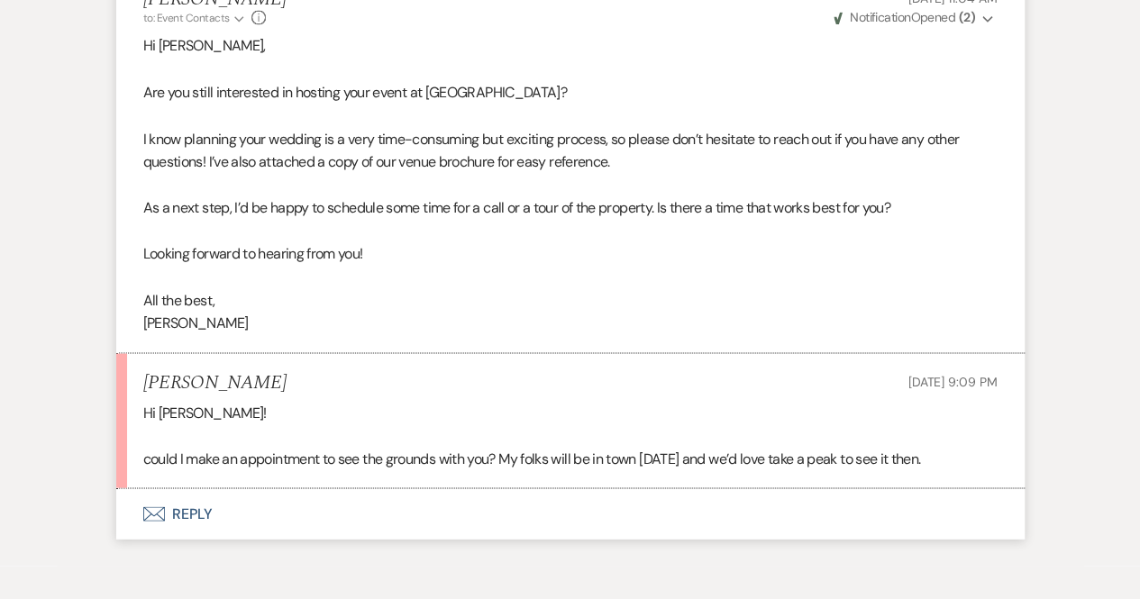
click at [204, 537] on button "Envelope Reply" at bounding box center [570, 513] width 908 height 50
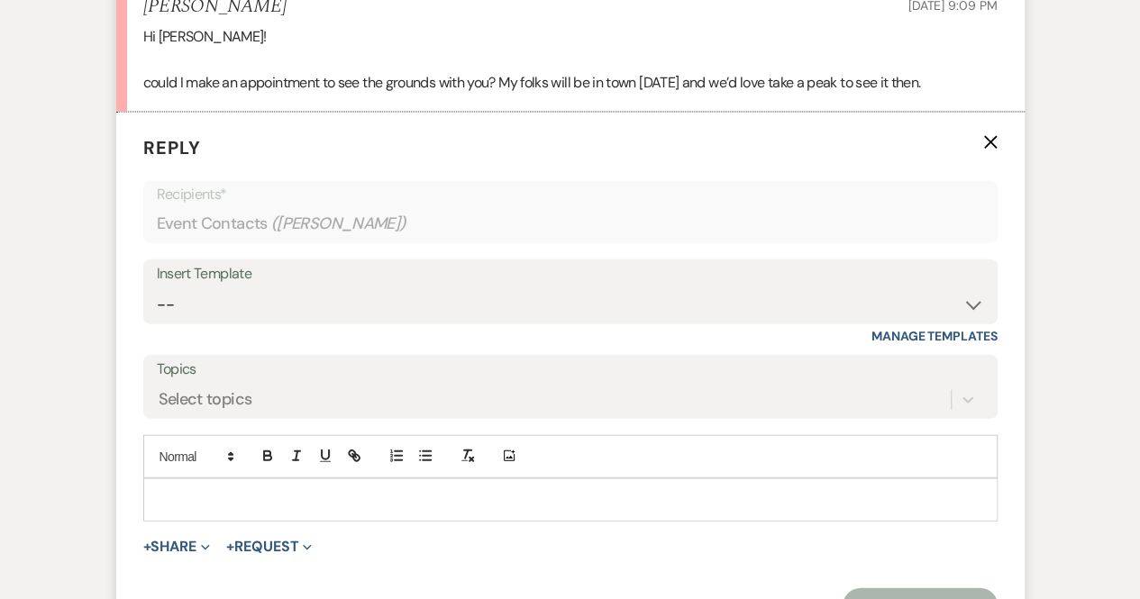
scroll to position [2019, 0]
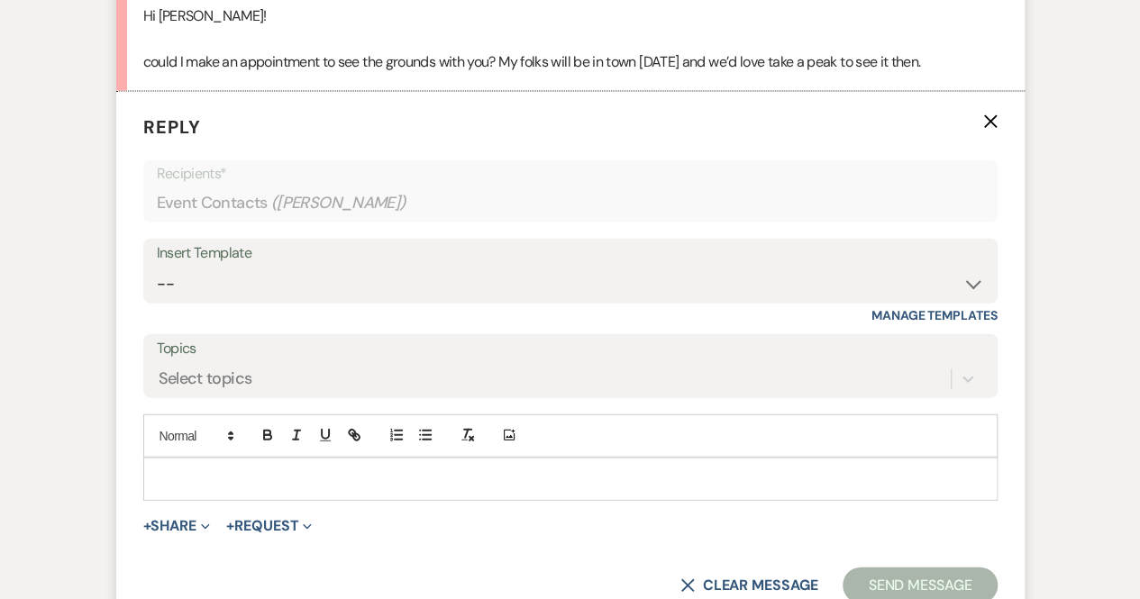
click at [213, 489] on p at bounding box center [571, 480] width 826 height 20
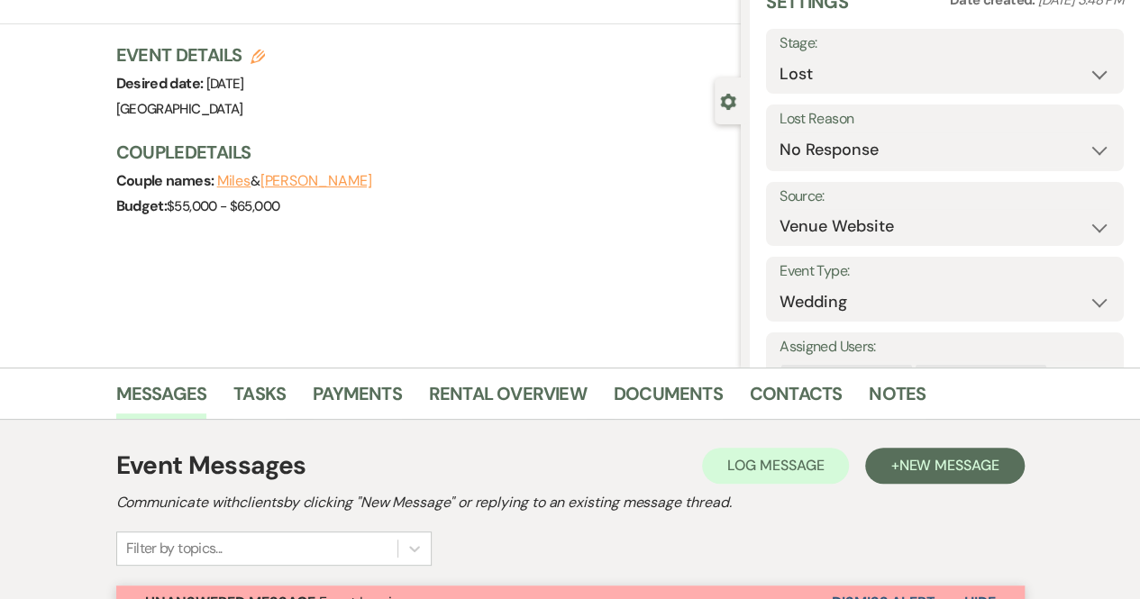
scroll to position [36, 0]
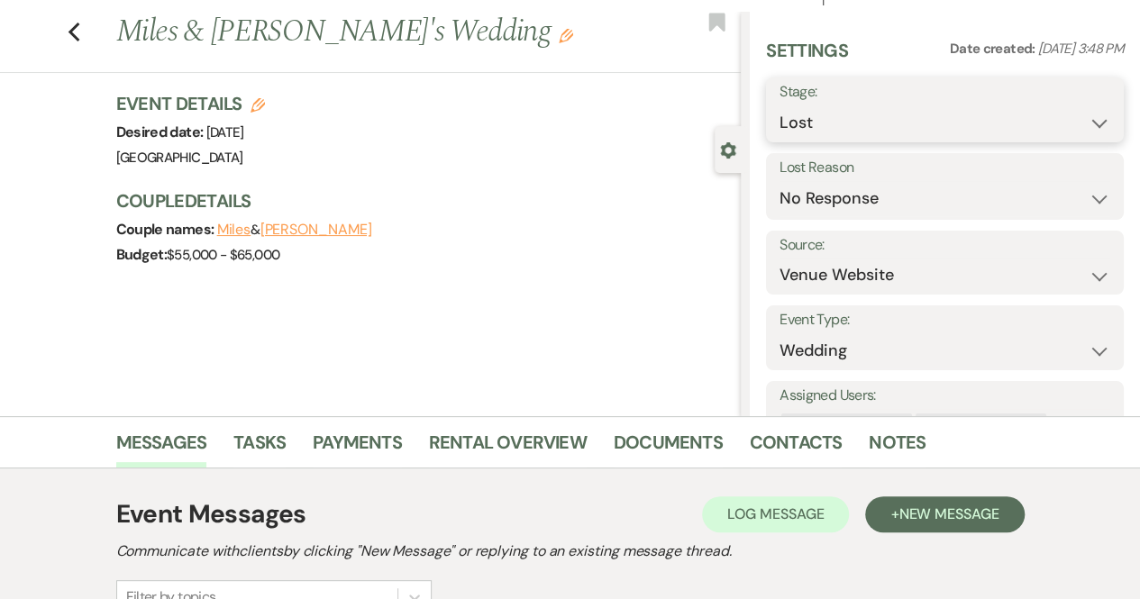
click at [847, 130] on select "Inquiry Follow Up Tour Requested Tour Confirmed Toured Proposal Sent Booked Lost" at bounding box center [945, 122] width 331 height 35
click at [780, 105] on select "Inquiry Follow Up Tour Requested Tour Confirmed Toured Proposal Sent Booked Lost" at bounding box center [945, 122] width 331 height 35
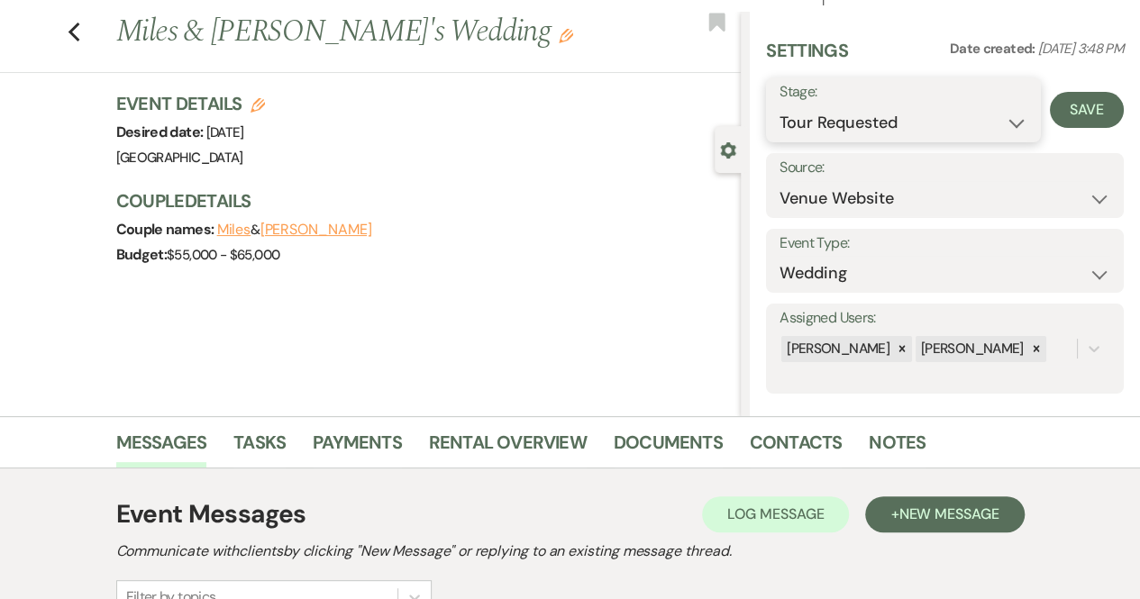
scroll to position [15, 0]
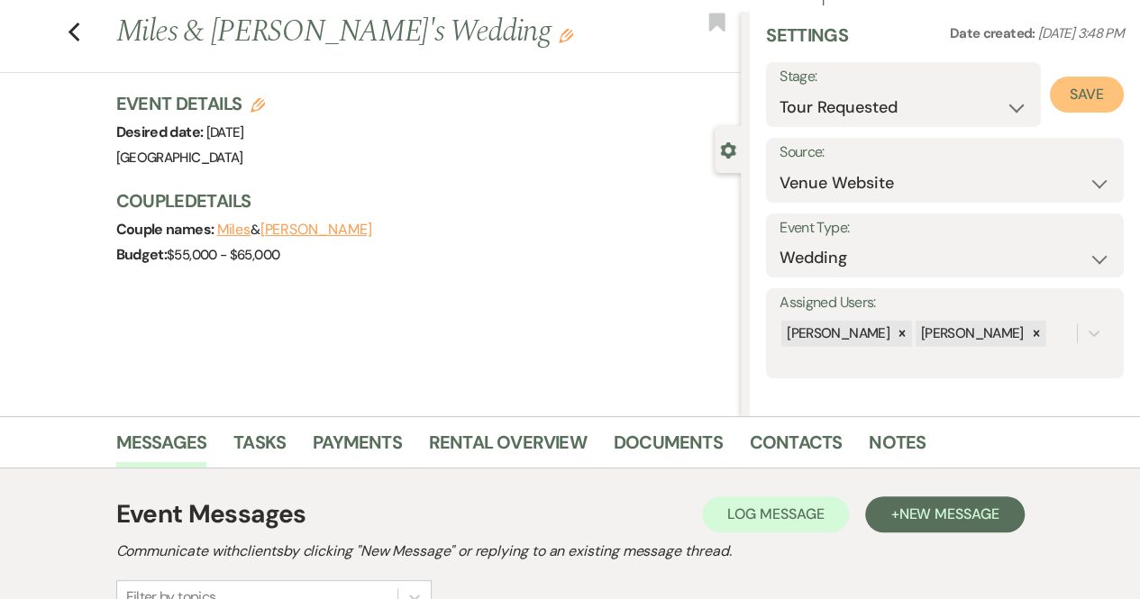
click at [1063, 101] on button "Save" at bounding box center [1087, 95] width 74 height 36
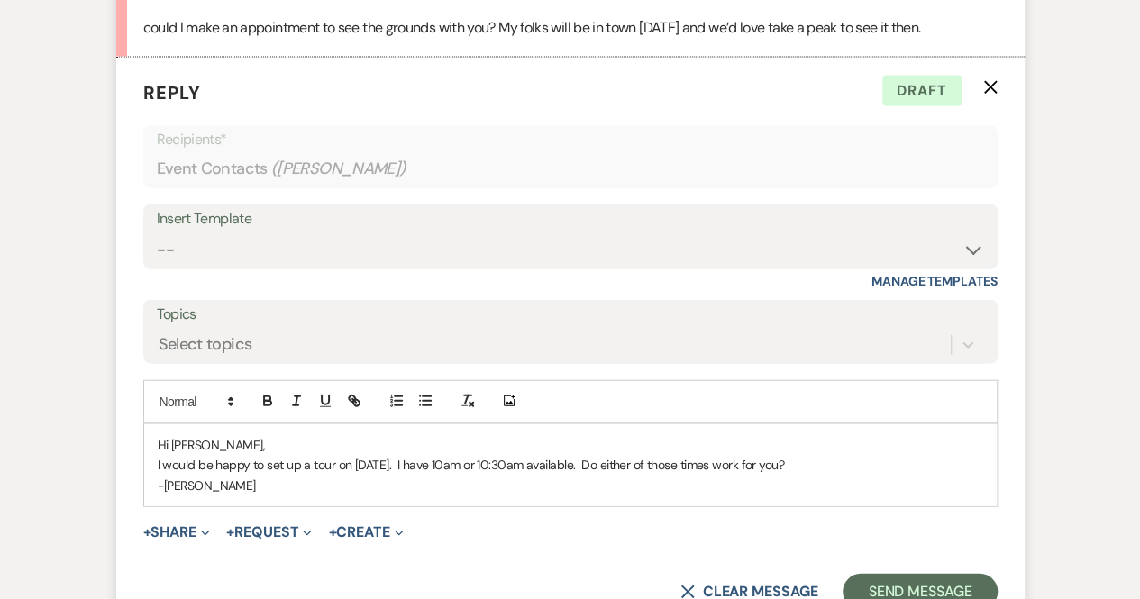
scroll to position [2109, 0]
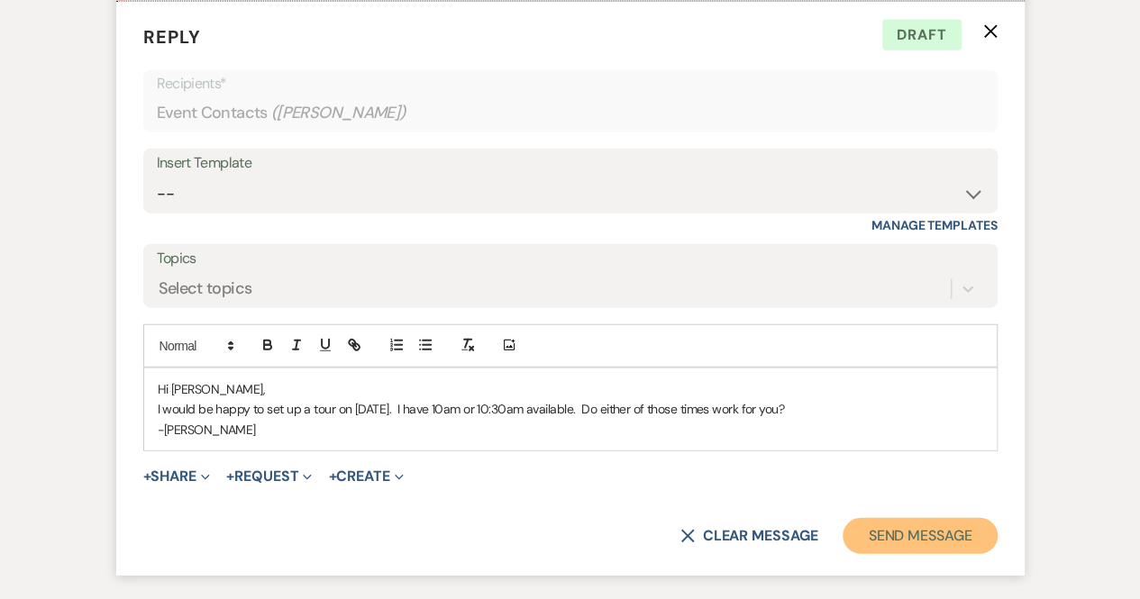
click at [878, 554] on button "Send Message" at bounding box center [920, 536] width 154 height 36
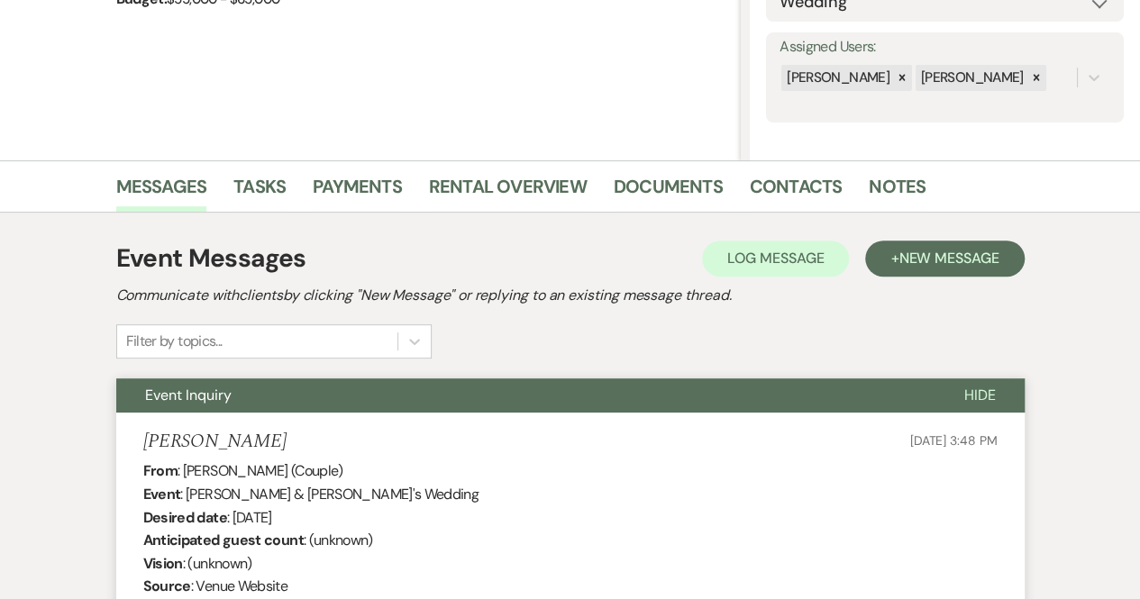
scroll to position [0, 0]
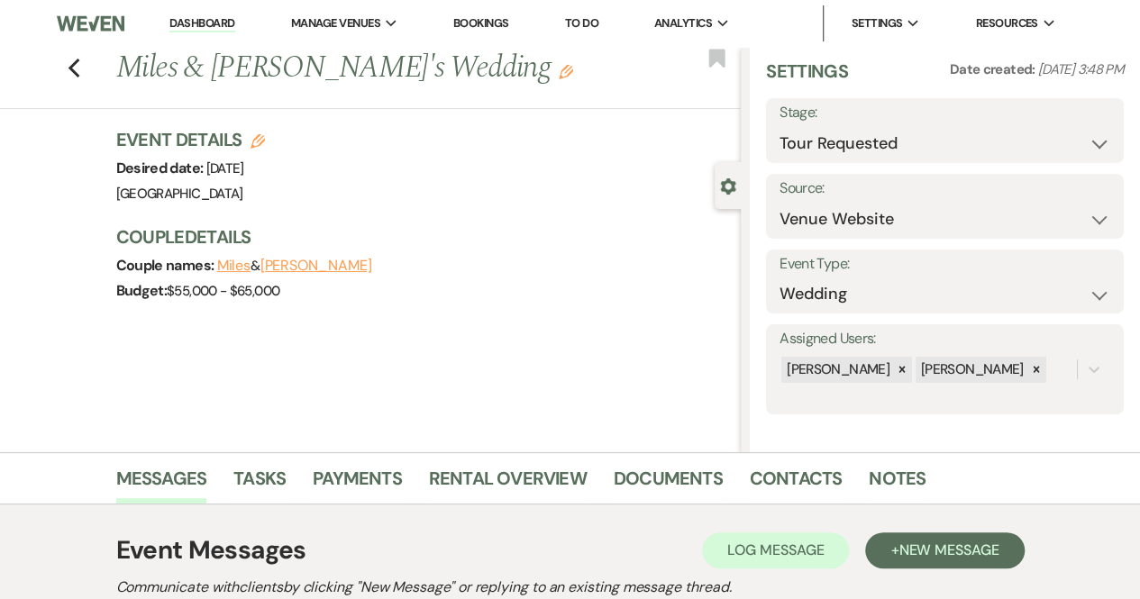
click at [213, 17] on link "Dashboard" at bounding box center [201, 23] width 65 height 17
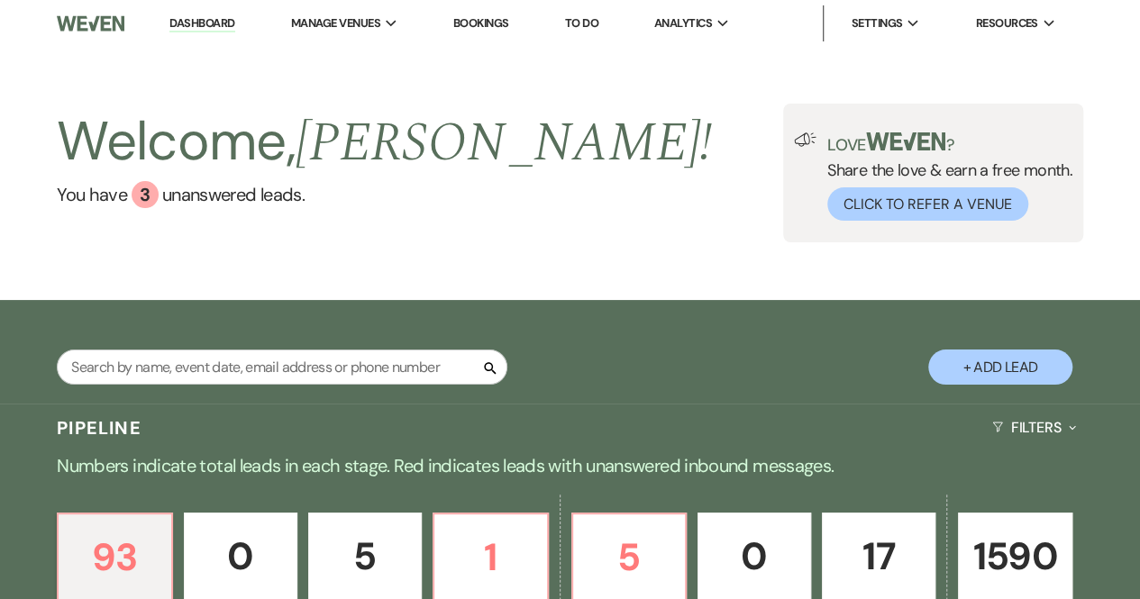
scroll to position [360, 0]
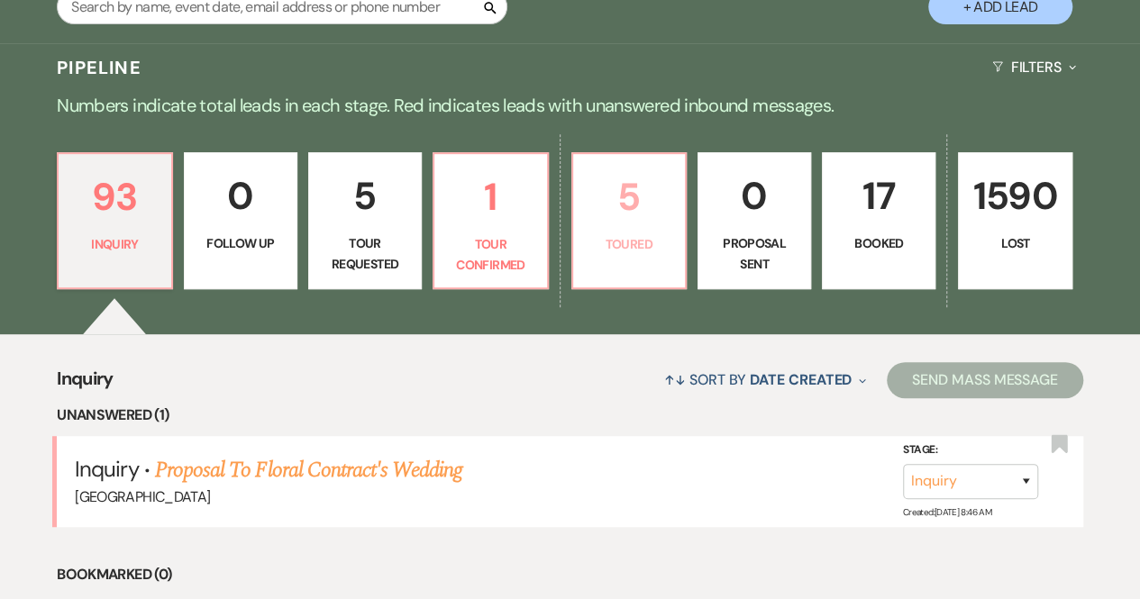
click at [607, 230] on link "5 Toured" at bounding box center [628, 220] width 115 height 137
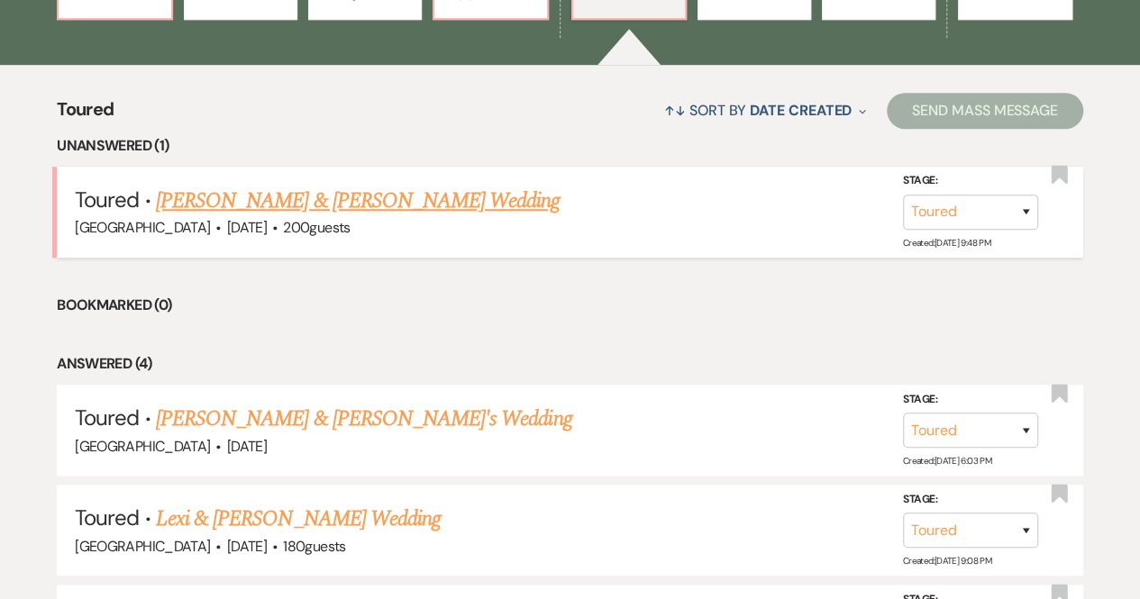
scroll to position [631, 0]
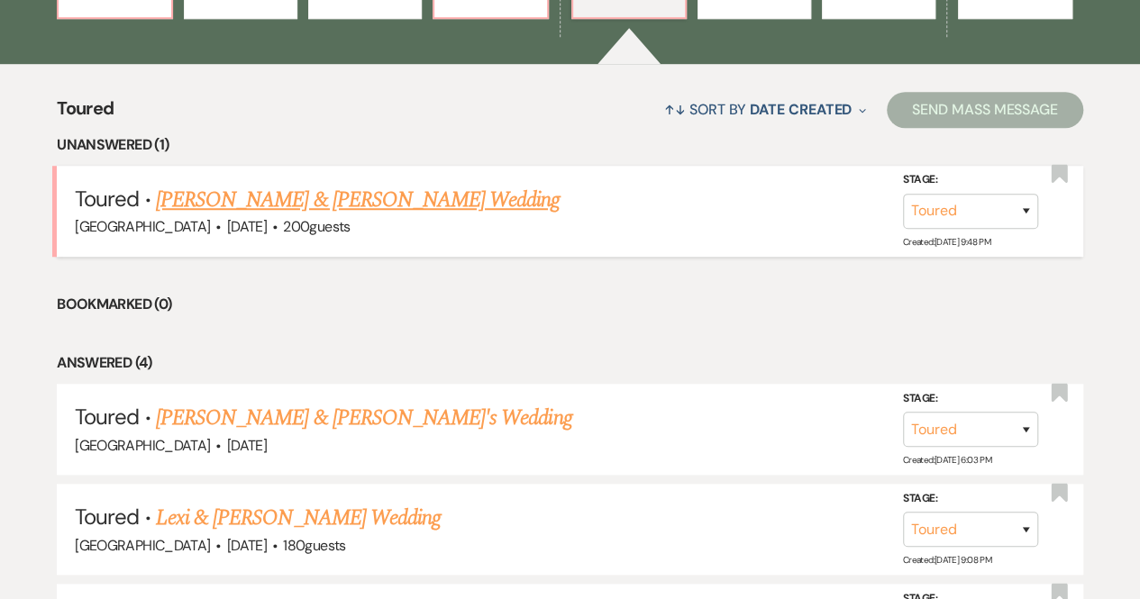
click at [338, 205] on link "[PERSON_NAME] & [PERSON_NAME] Wedding" at bounding box center [358, 200] width 404 height 32
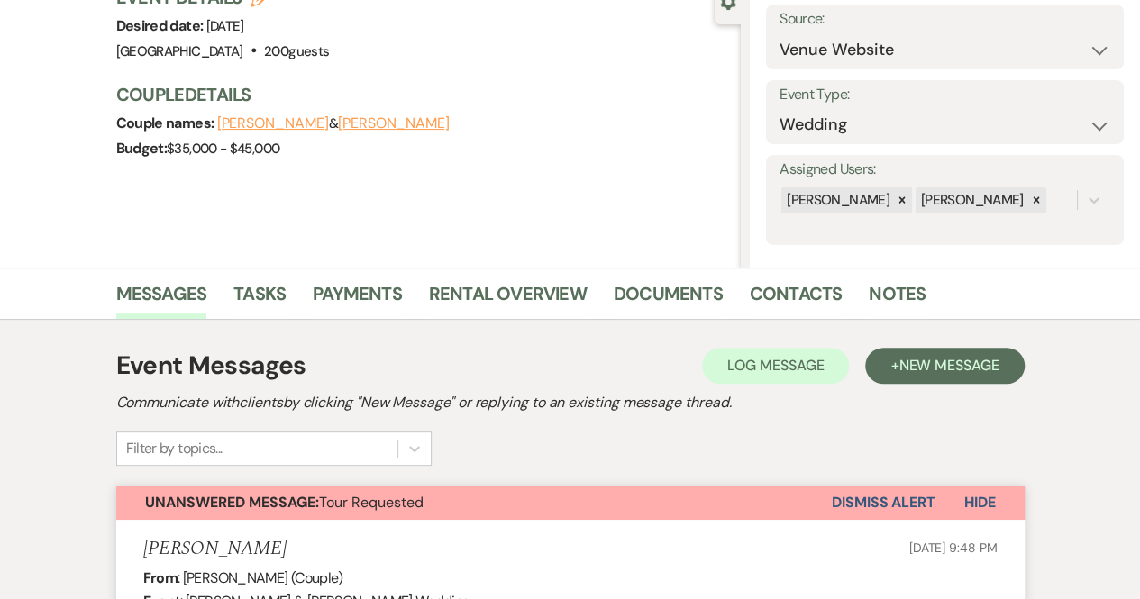
scroll to position [541, 0]
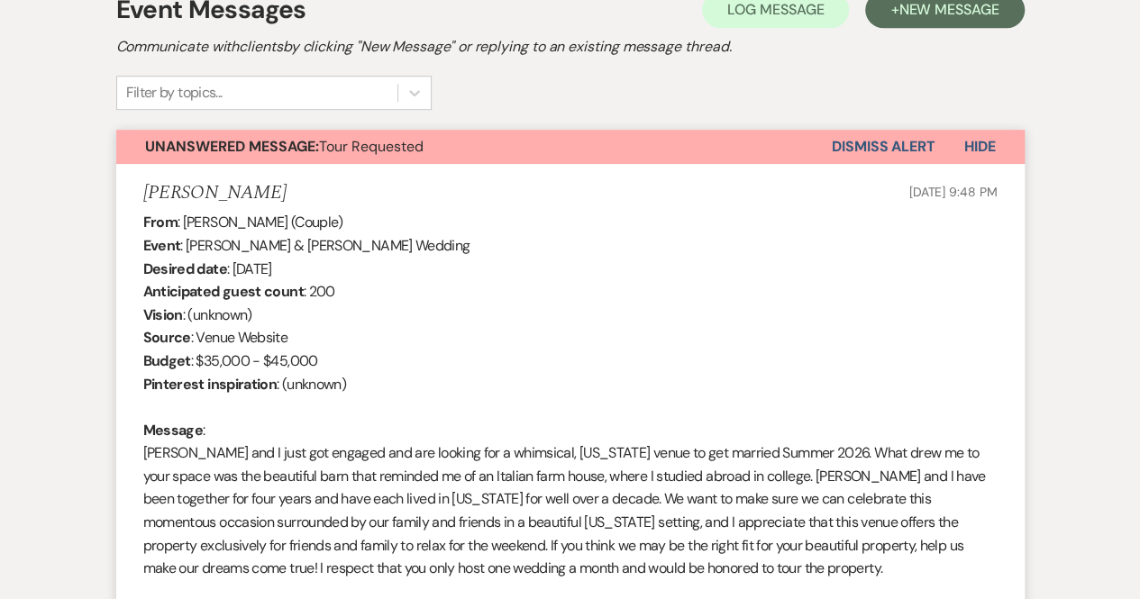
click at [892, 134] on button "Dismiss Alert" at bounding box center [884, 147] width 104 height 34
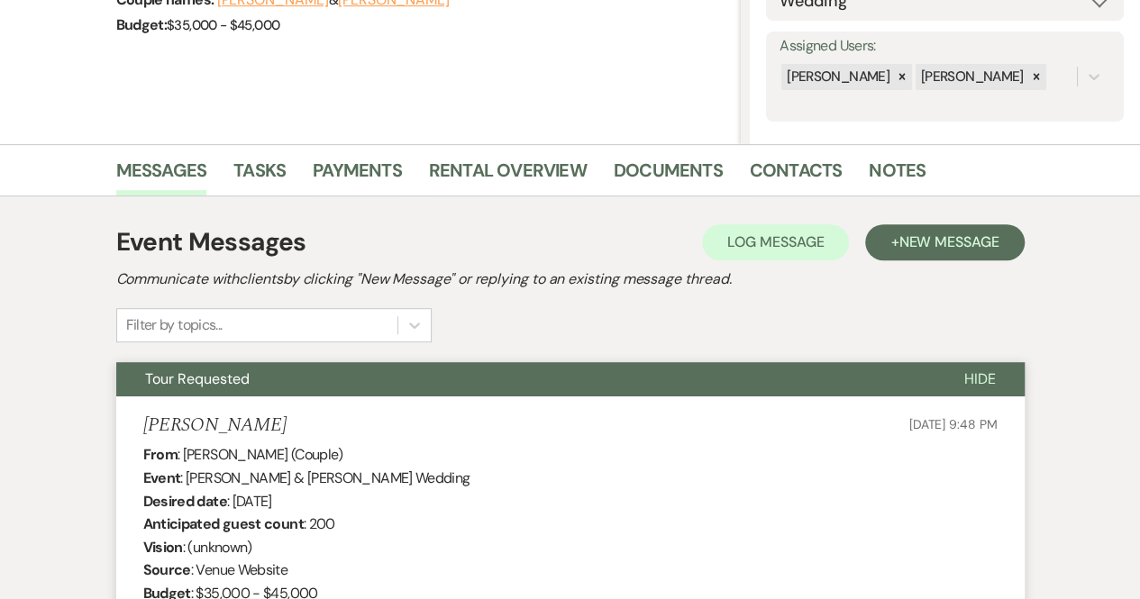
scroll to position [0, 0]
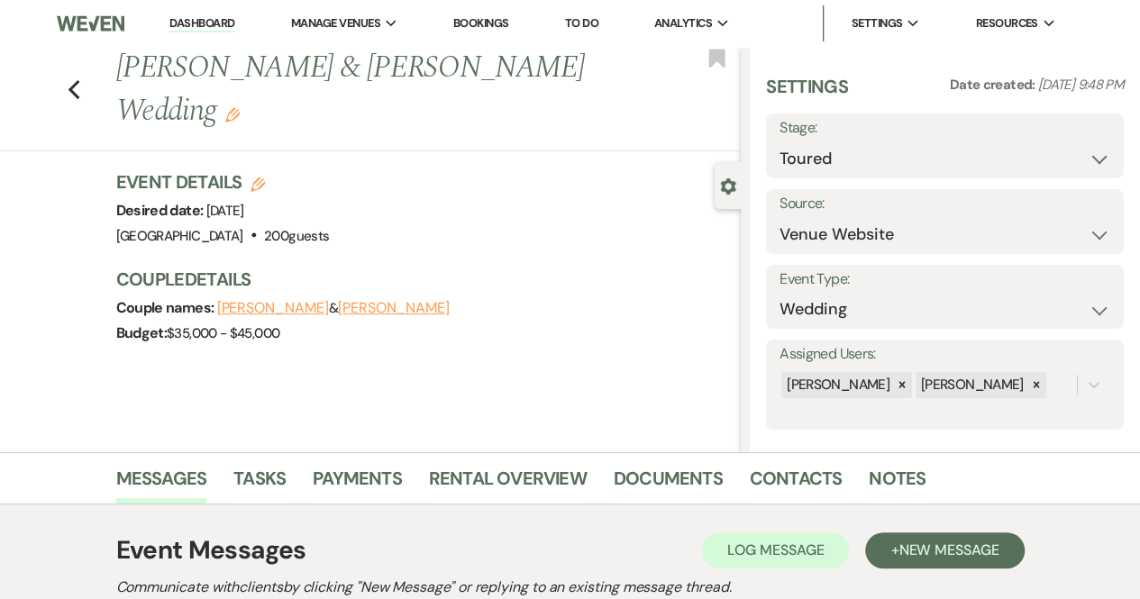
click at [214, 19] on link "Dashboard" at bounding box center [201, 23] width 65 height 17
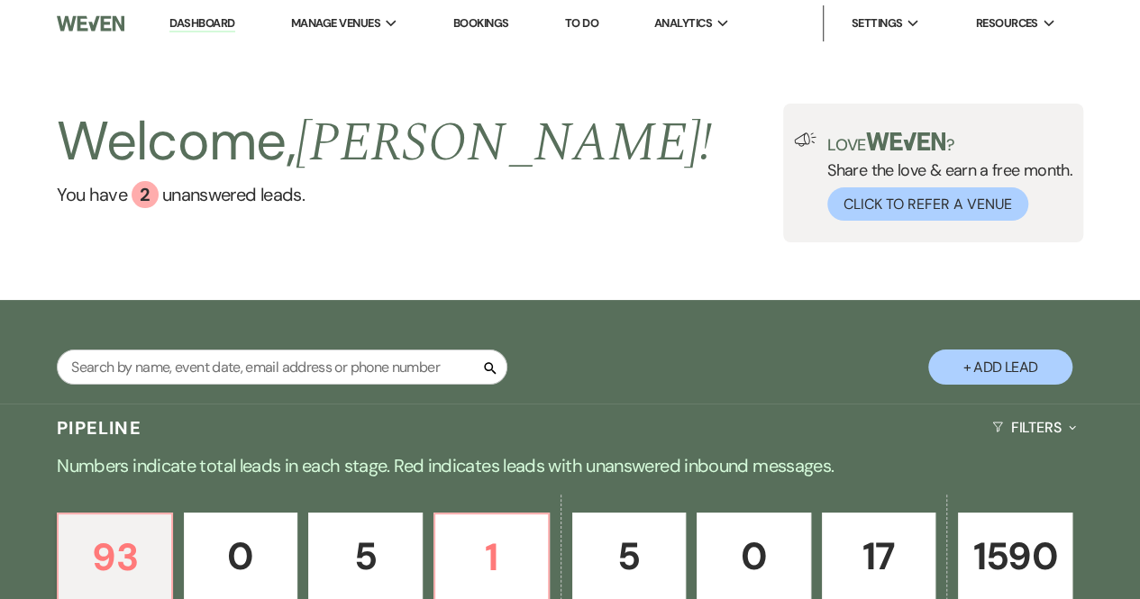
scroll to position [270, 0]
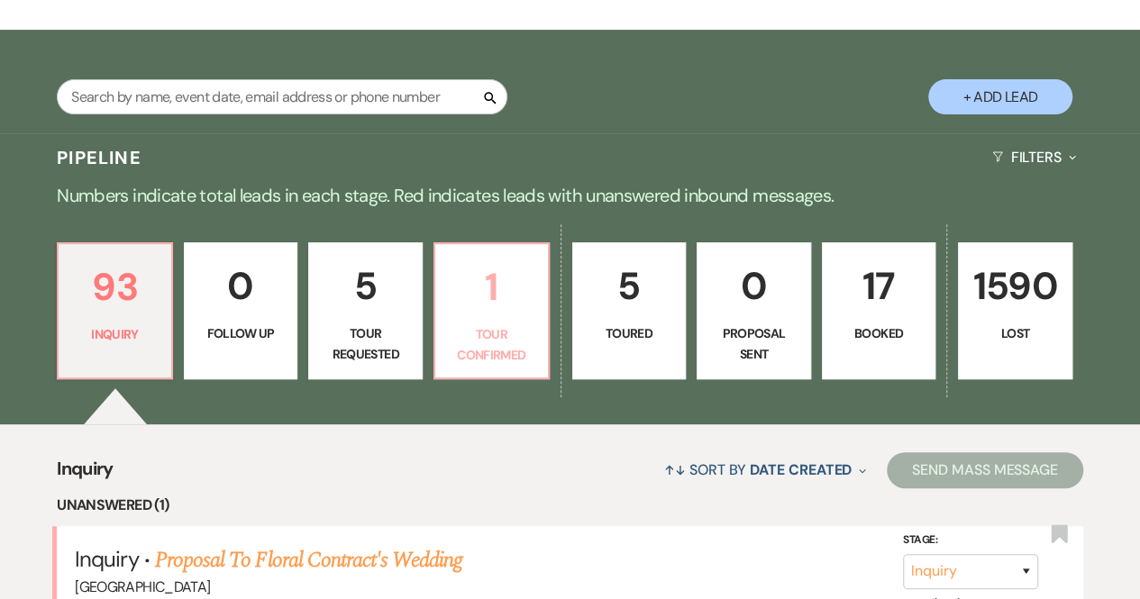
click at [492, 340] on p "Tour Confirmed" at bounding box center [491, 344] width 91 height 41
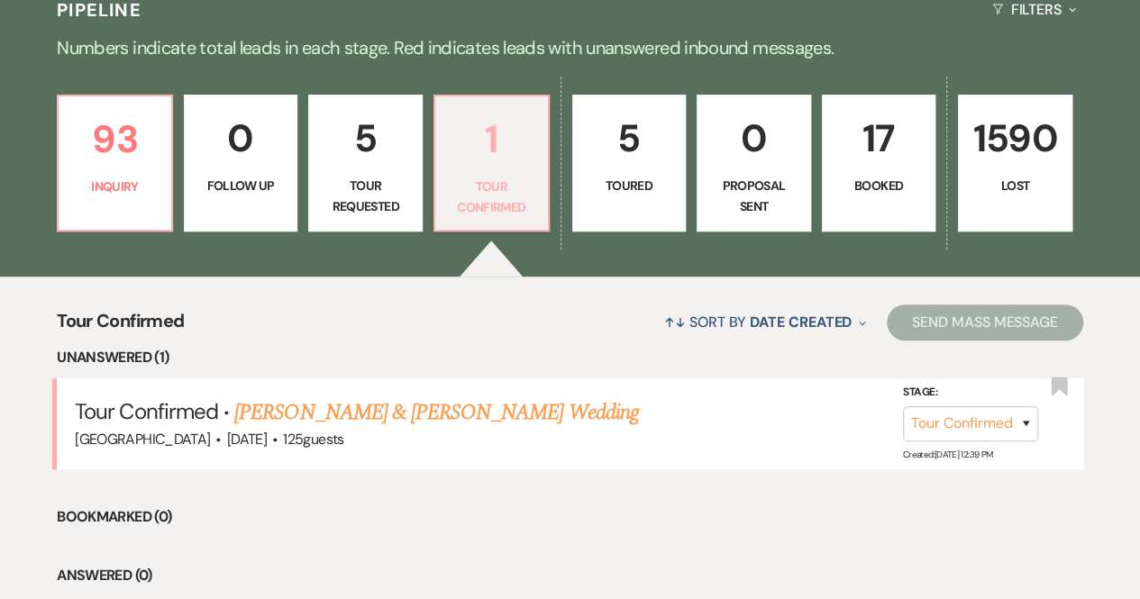
scroll to position [541, 0]
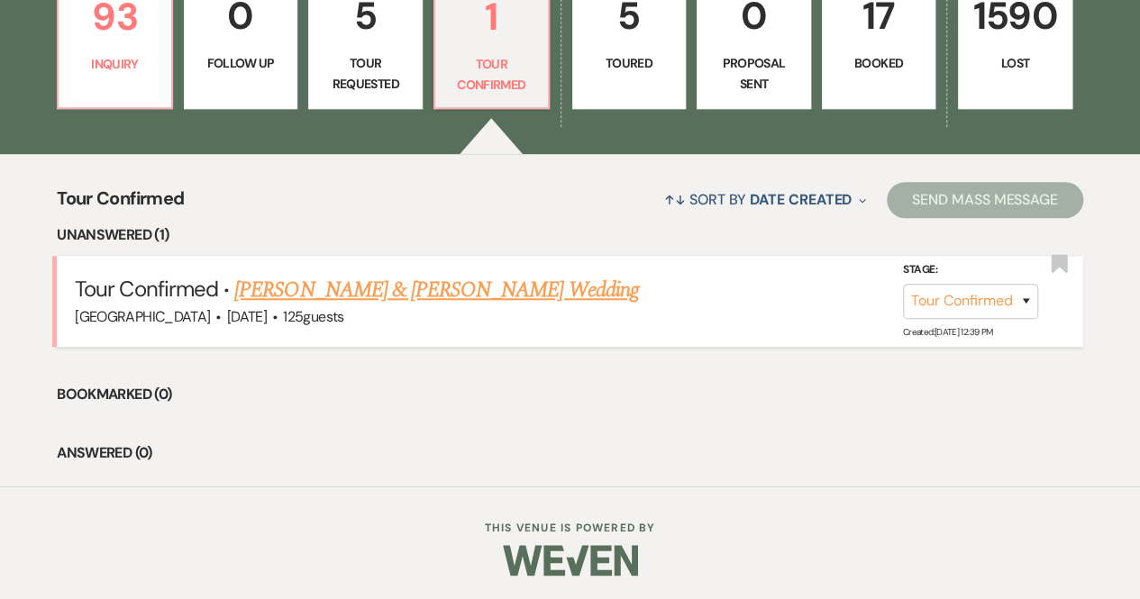
click at [479, 297] on link "[PERSON_NAME] & [PERSON_NAME] Wedding" at bounding box center [436, 290] width 404 height 32
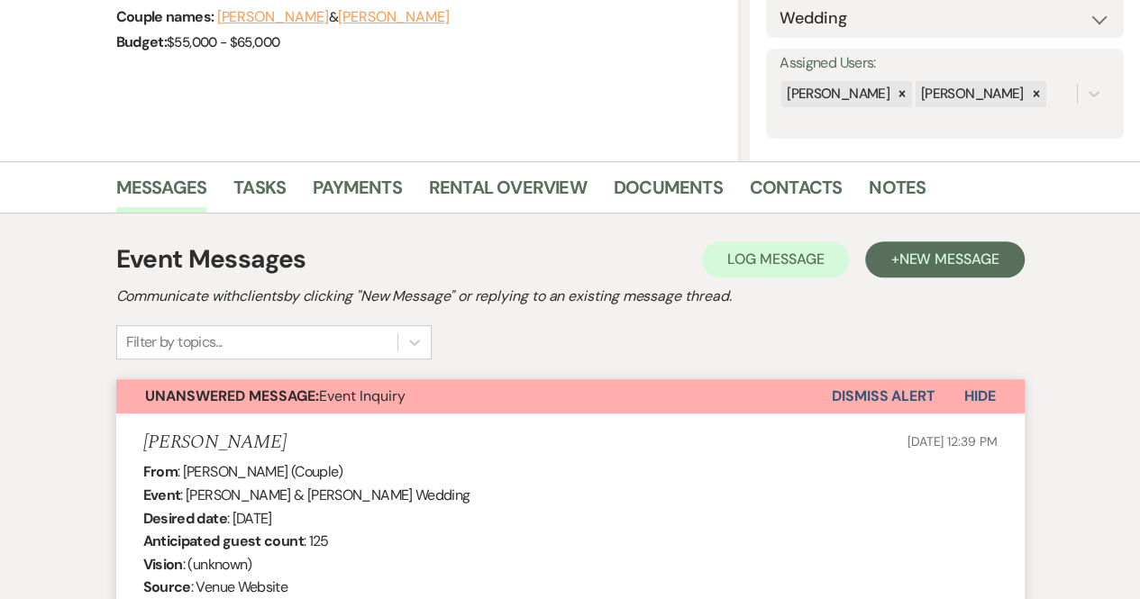
scroll to position [180, 0]
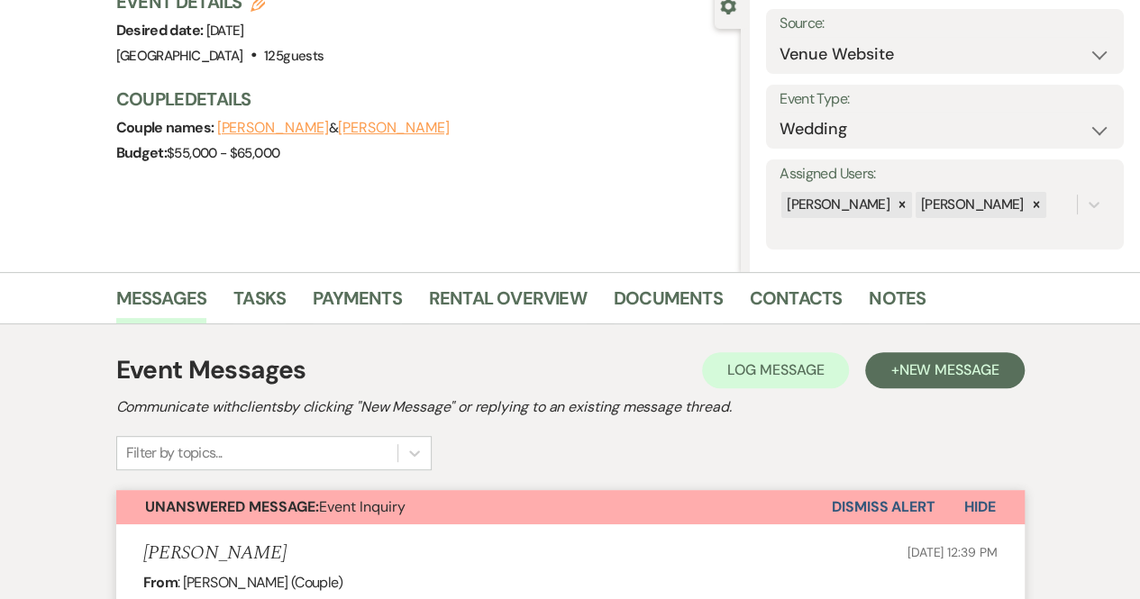
click at [867, 509] on button "Dismiss Alert" at bounding box center [884, 507] width 104 height 34
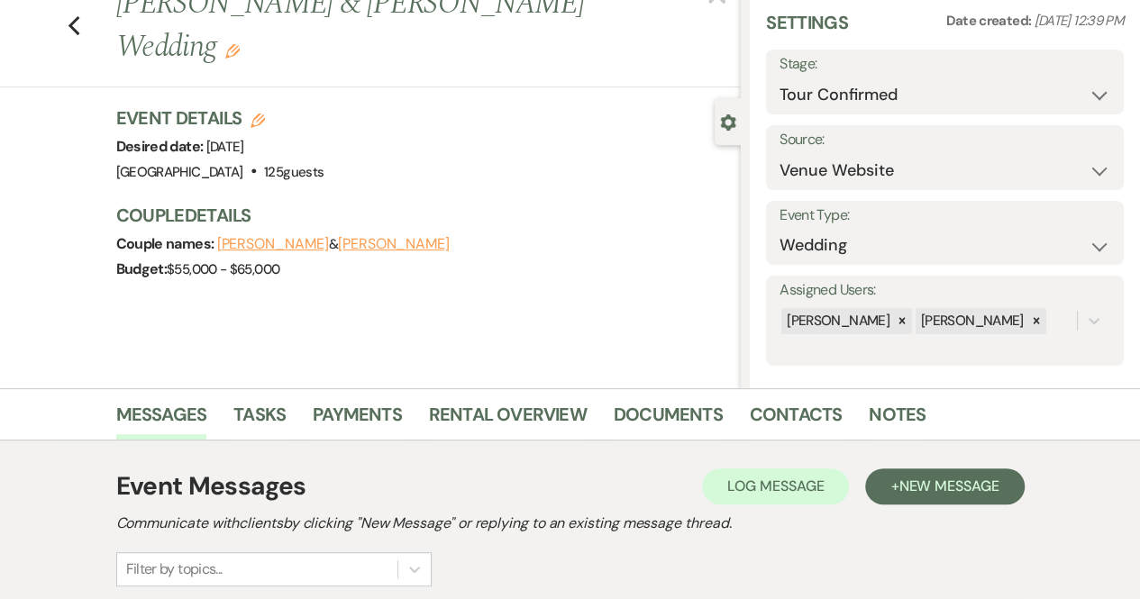
scroll to position [0, 0]
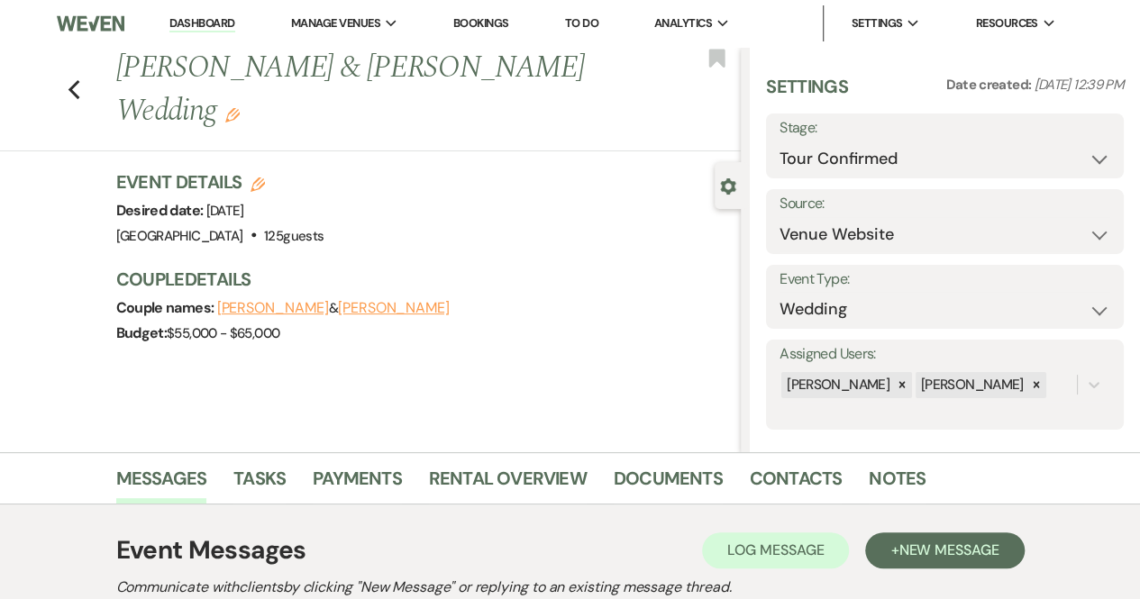
click at [205, 22] on link "Dashboard" at bounding box center [201, 23] width 65 height 17
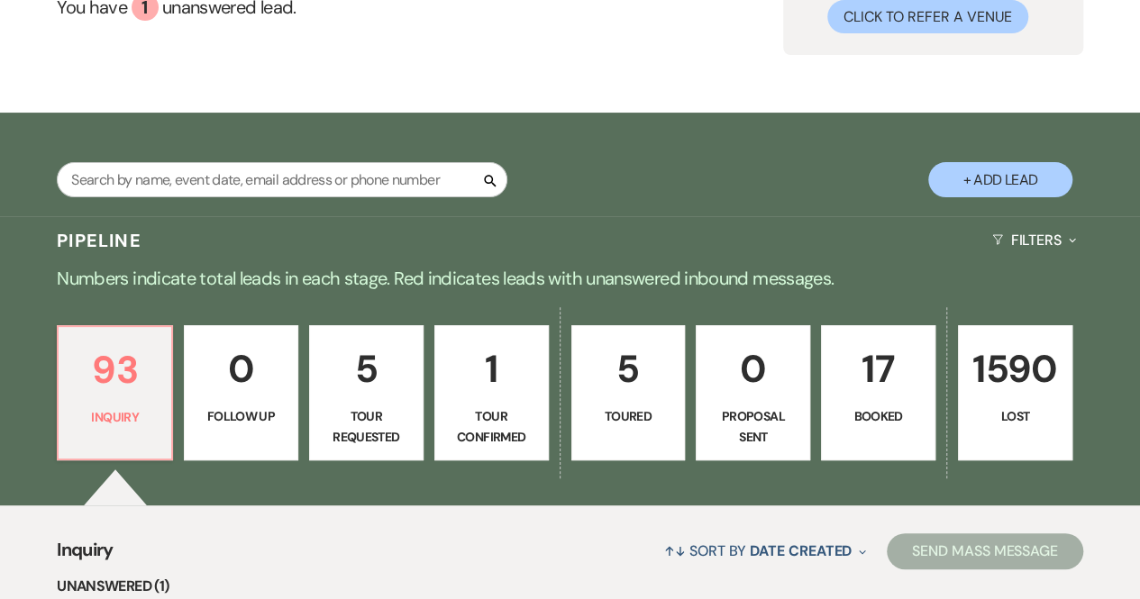
scroll to position [451, 0]
